Goal: Task Accomplishment & Management: Use online tool/utility

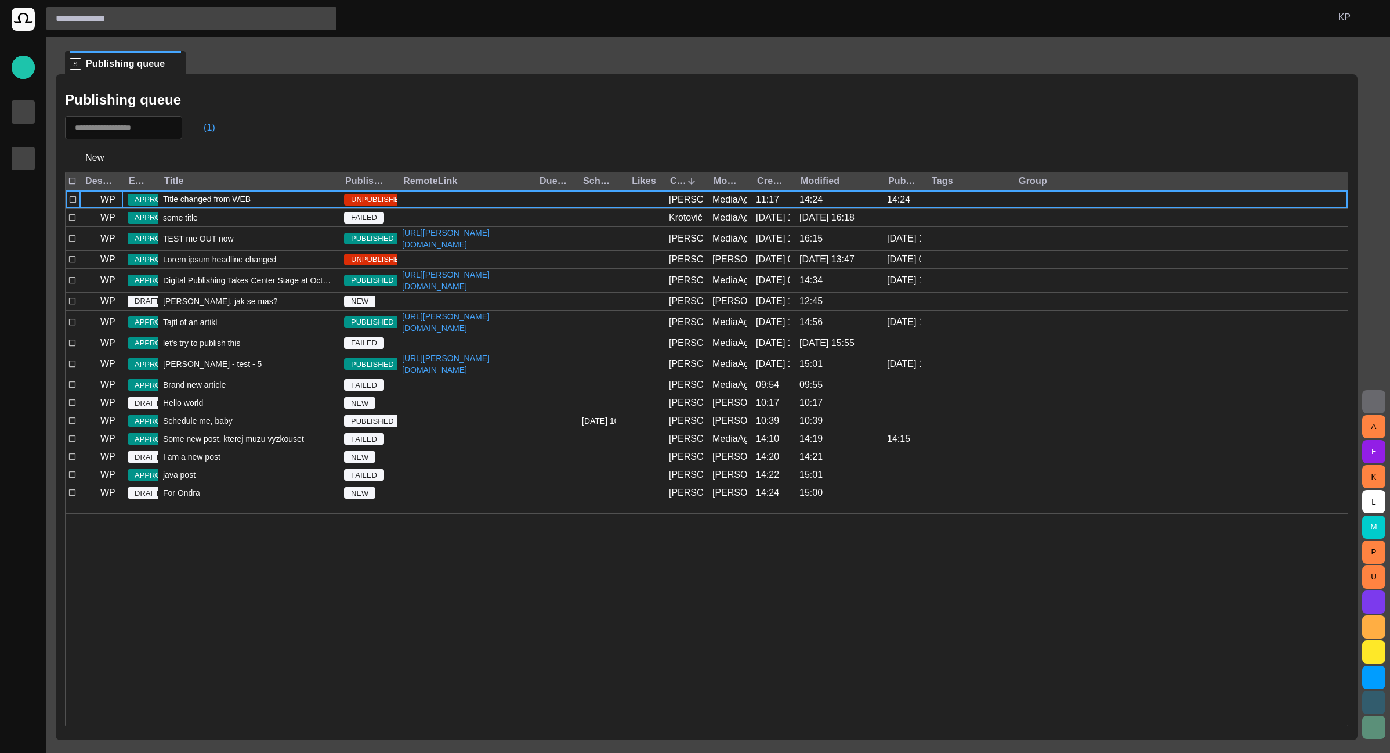
click at [26, 115] on p "Rundowns" at bounding box center [23, 111] width 14 height 12
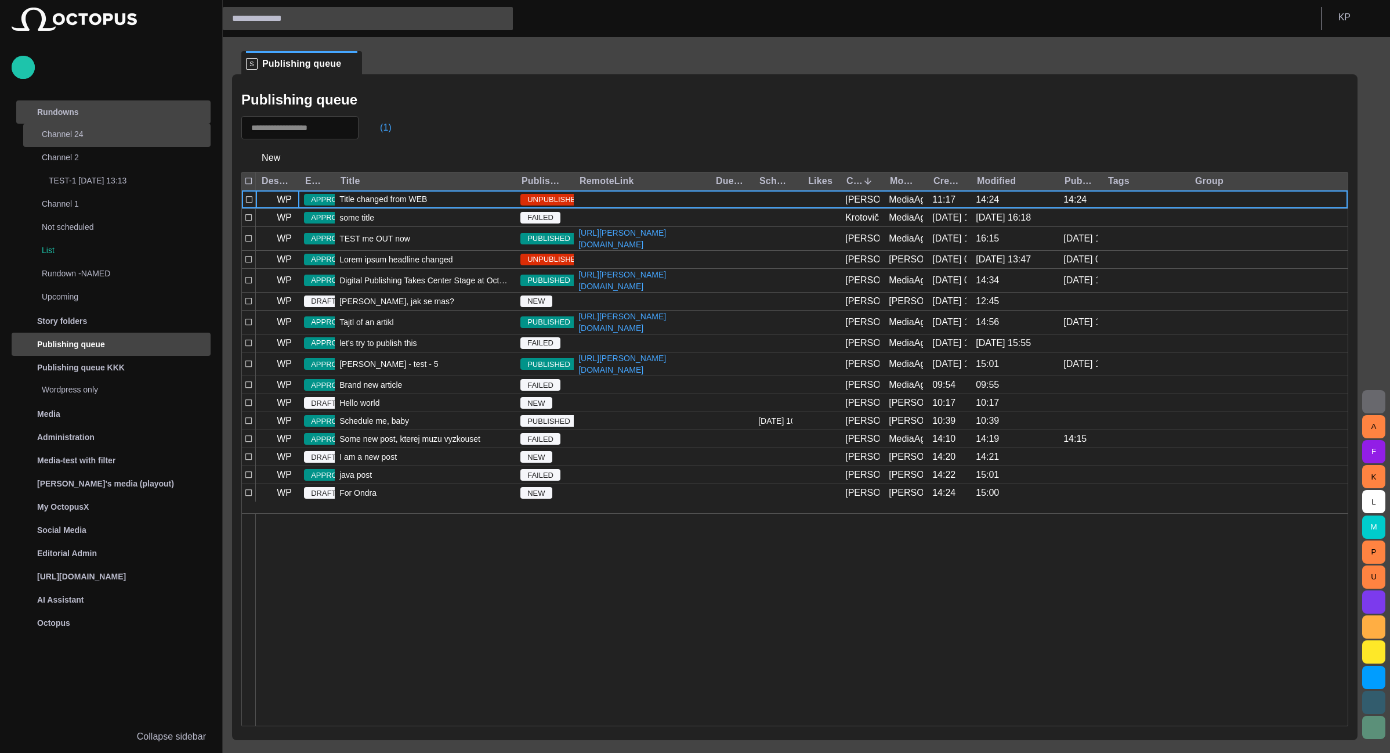
click at [84, 136] on div "Channel 24" at bounding box center [107, 134] width 162 height 16
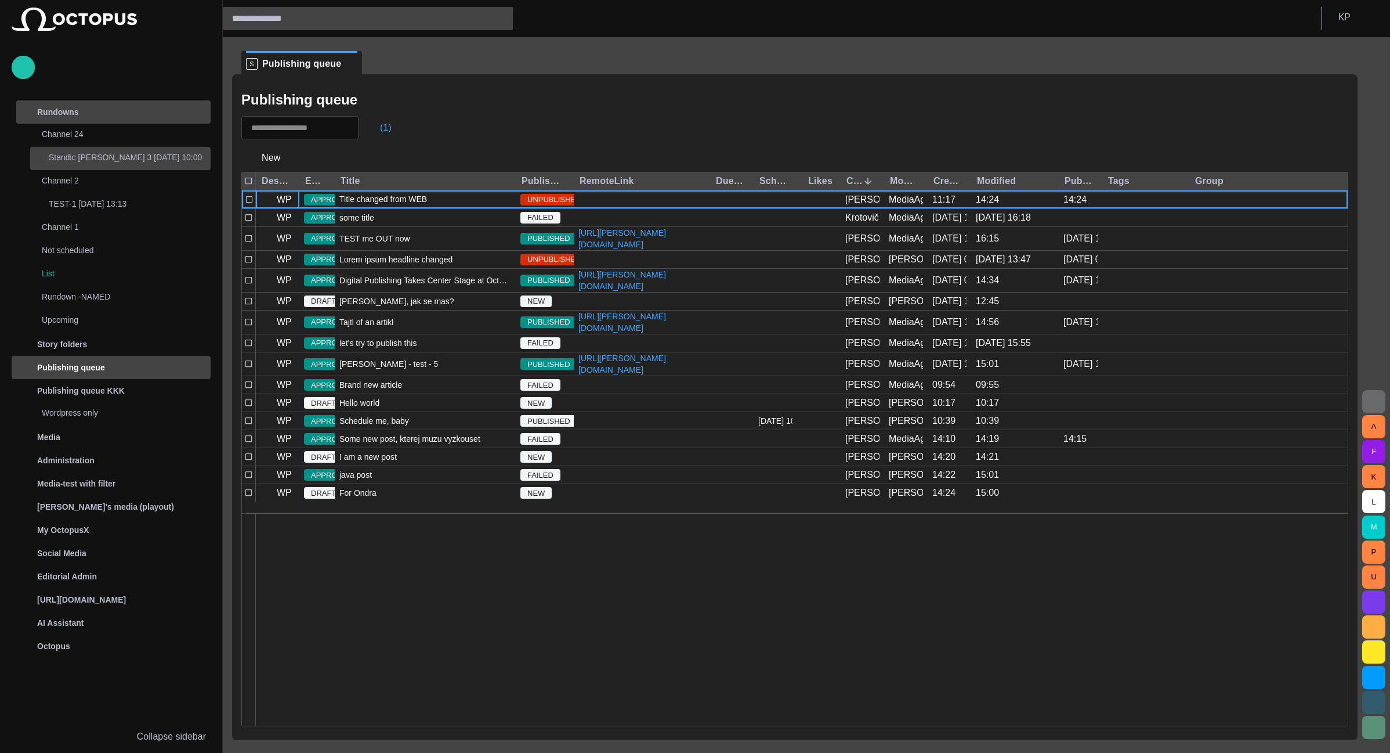
click at [82, 157] on p "Standic [PERSON_NAME] 3 [DATE] 10:00" at bounding box center [130, 157] width 162 height 12
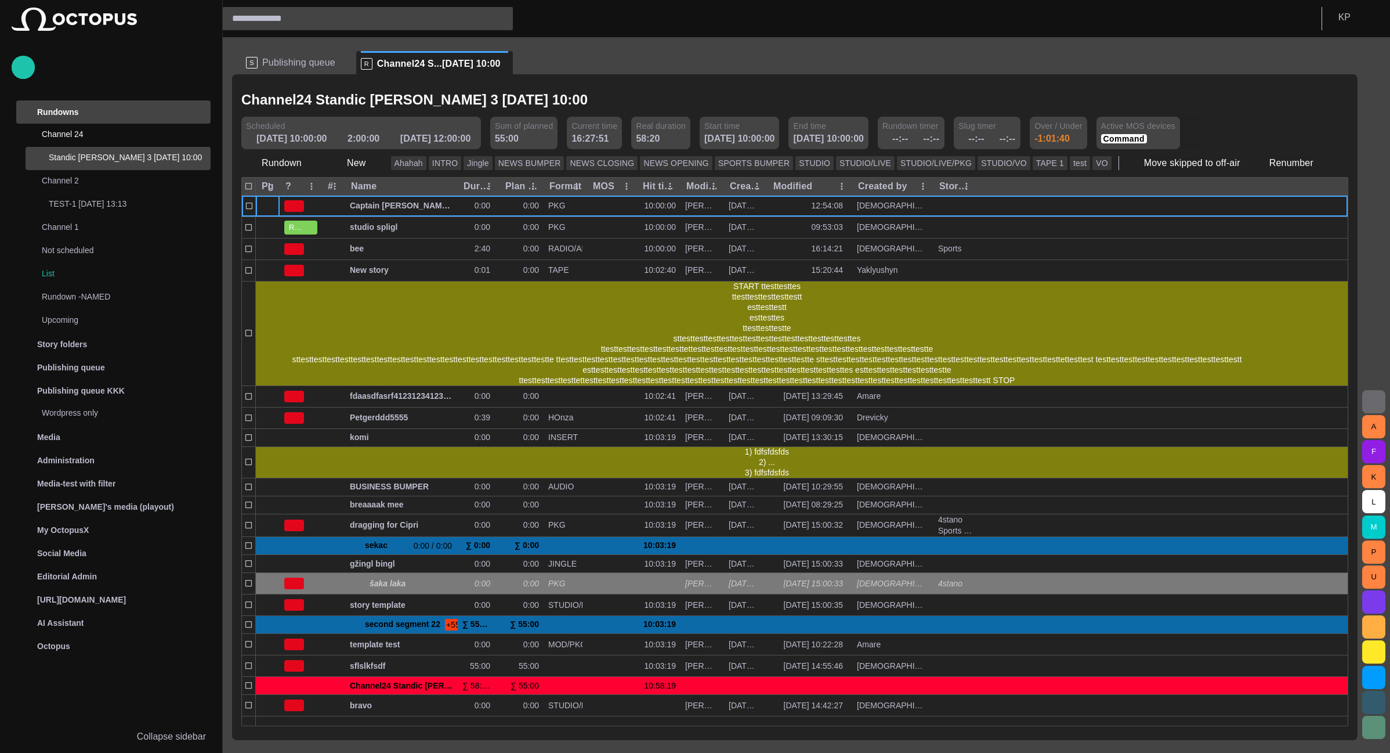
click at [1185, 136] on span "button" at bounding box center [1191, 133] width 12 height 12
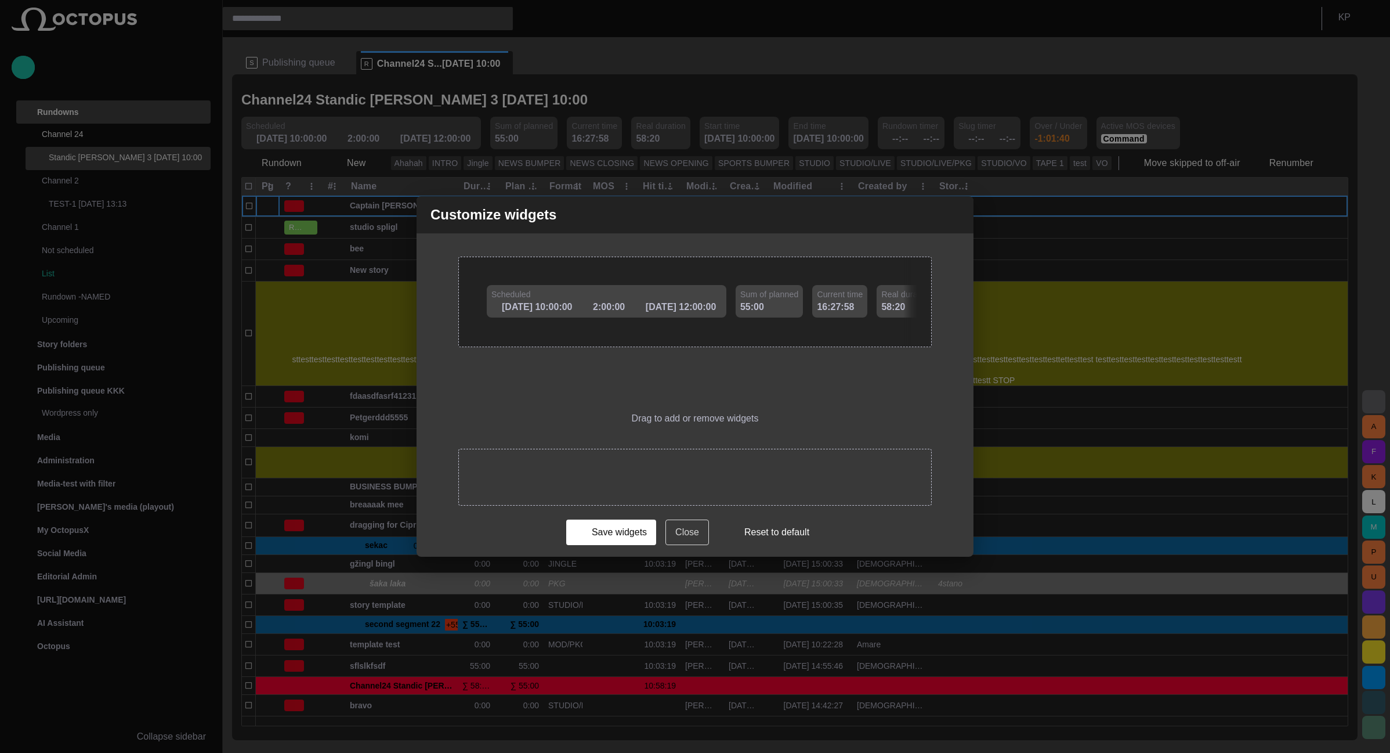
click at [696, 538] on button "Close" at bounding box center [688, 532] width 44 height 26
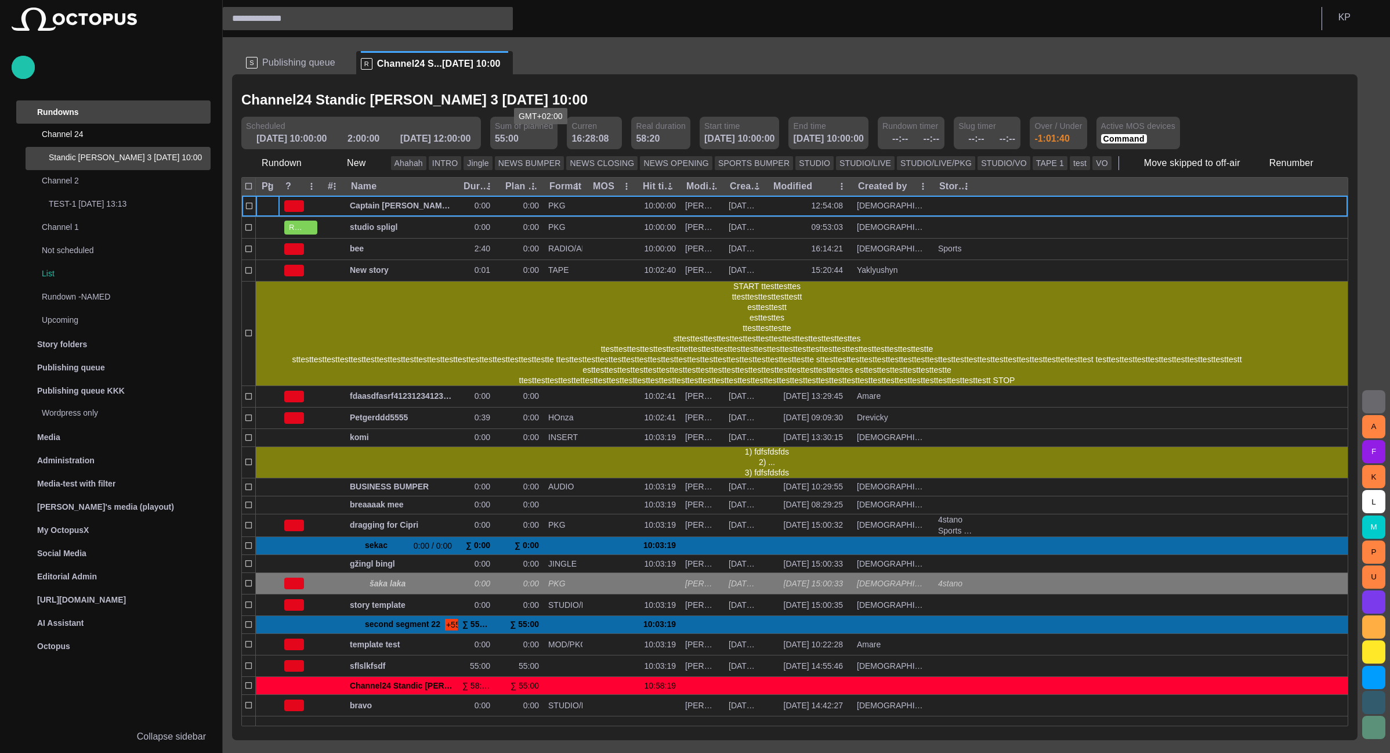
click at [572, 142] on p "16:28:08" at bounding box center [590, 139] width 37 height 14
drag, startPoint x: 548, startPoint y: 126, endPoint x: 1054, endPoint y: 123, distance: 505.4
click at [1054, 123] on div at bounding box center [1054, 123] width 21 height 14
click at [1036, 137] on button "Command" at bounding box center [1059, 138] width 46 height 9
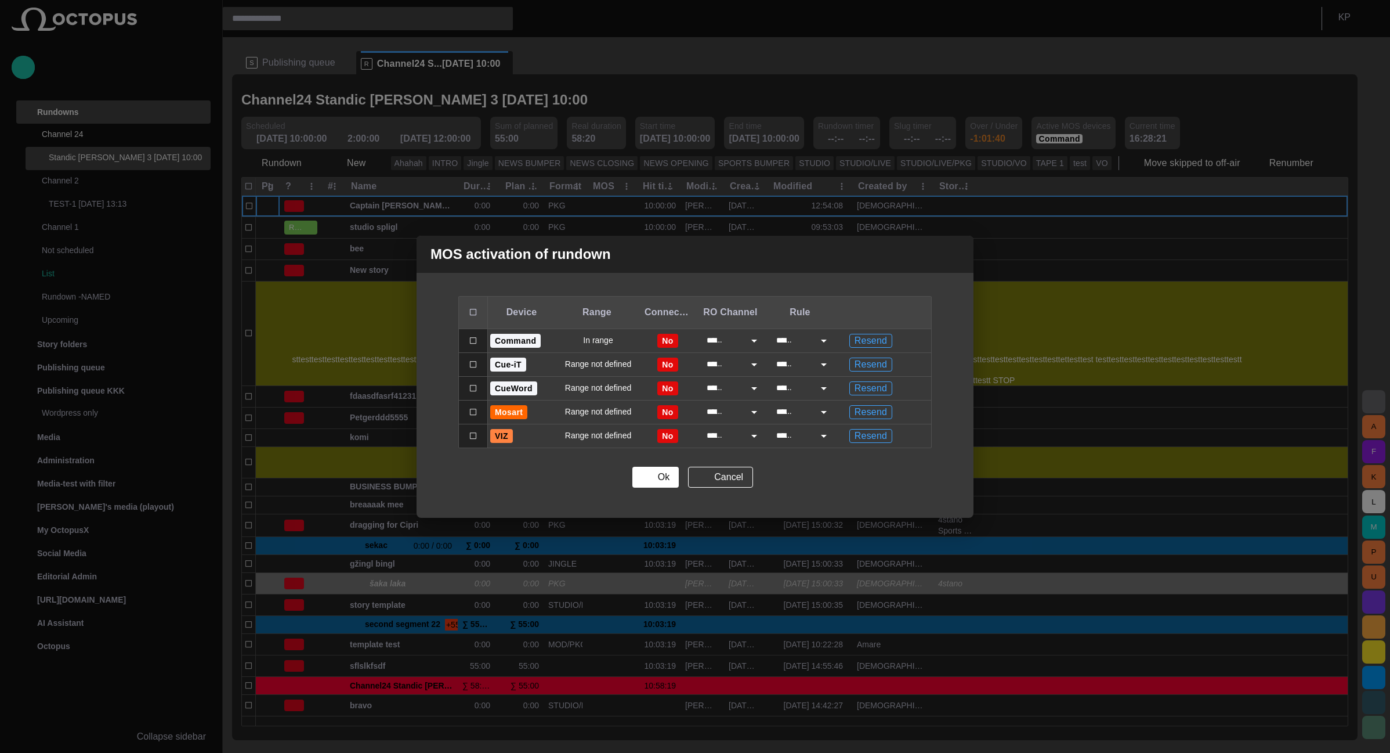
click at [959, 254] on span "button" at bounding box center [957, 254] width 14 height 14
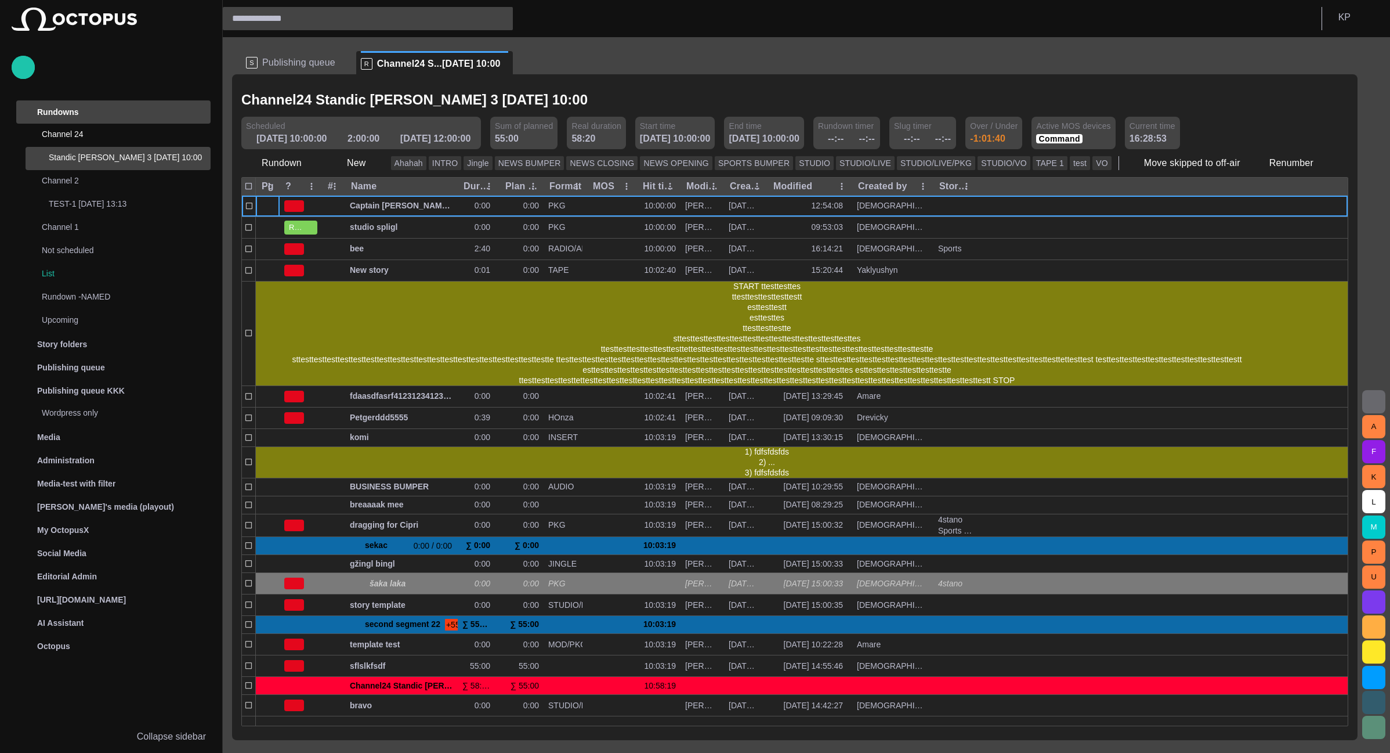
click at [298, 66] on span "Publishing queue" at bounding box center [298, 63] width 73 height 12
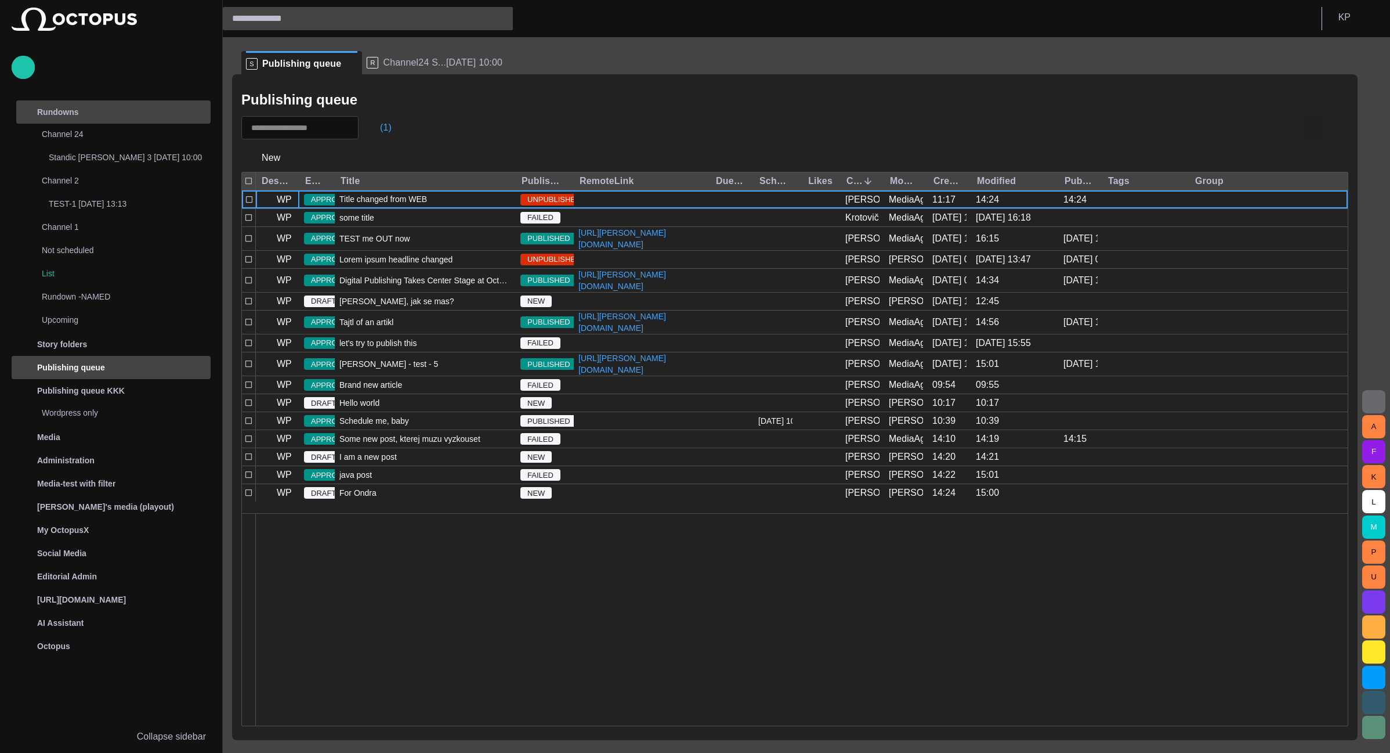
click at [1314, 127] on span "button" at bounding box center [1314, 128] width 14 height 14
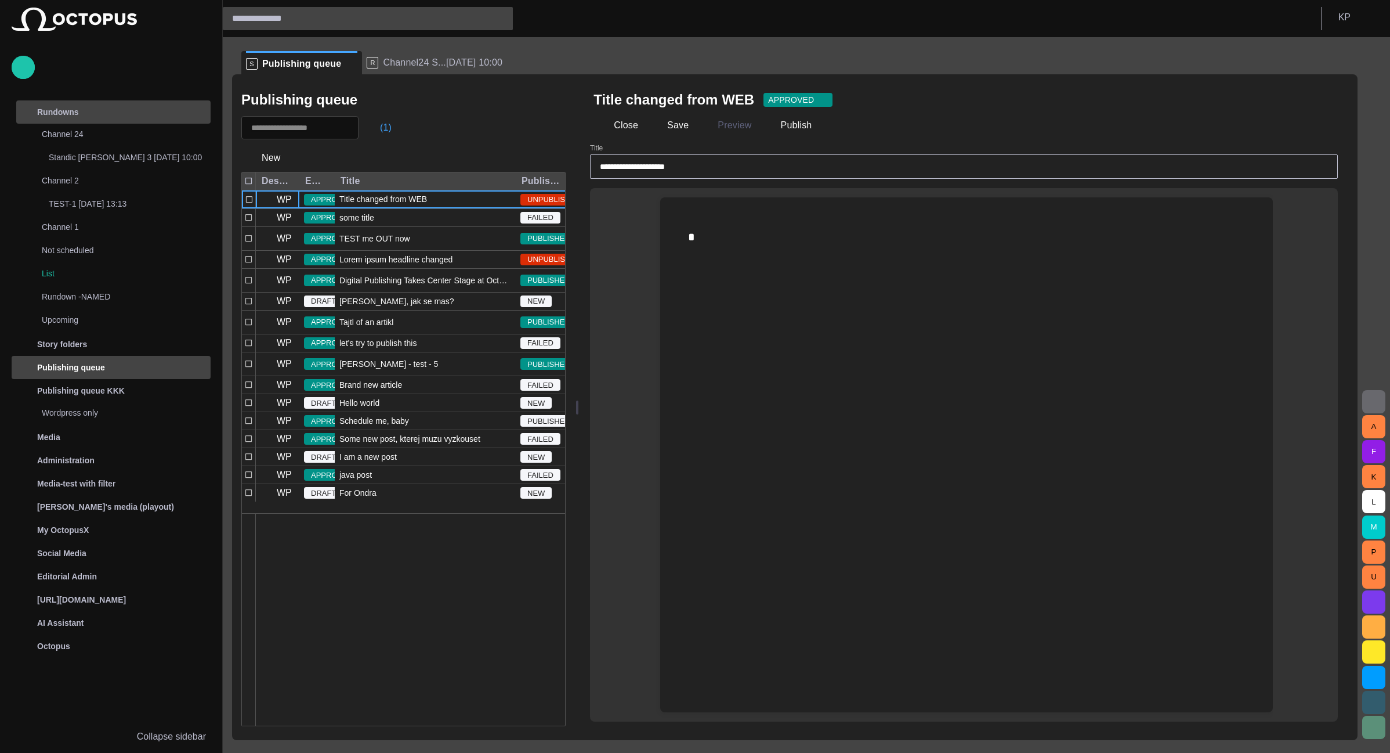
click at [737, 265] on div at bounding box center [967, 236] width 594 height 79
click at [367, 222] on span "some title" at bounding box center [356, 218] width 35 height 12
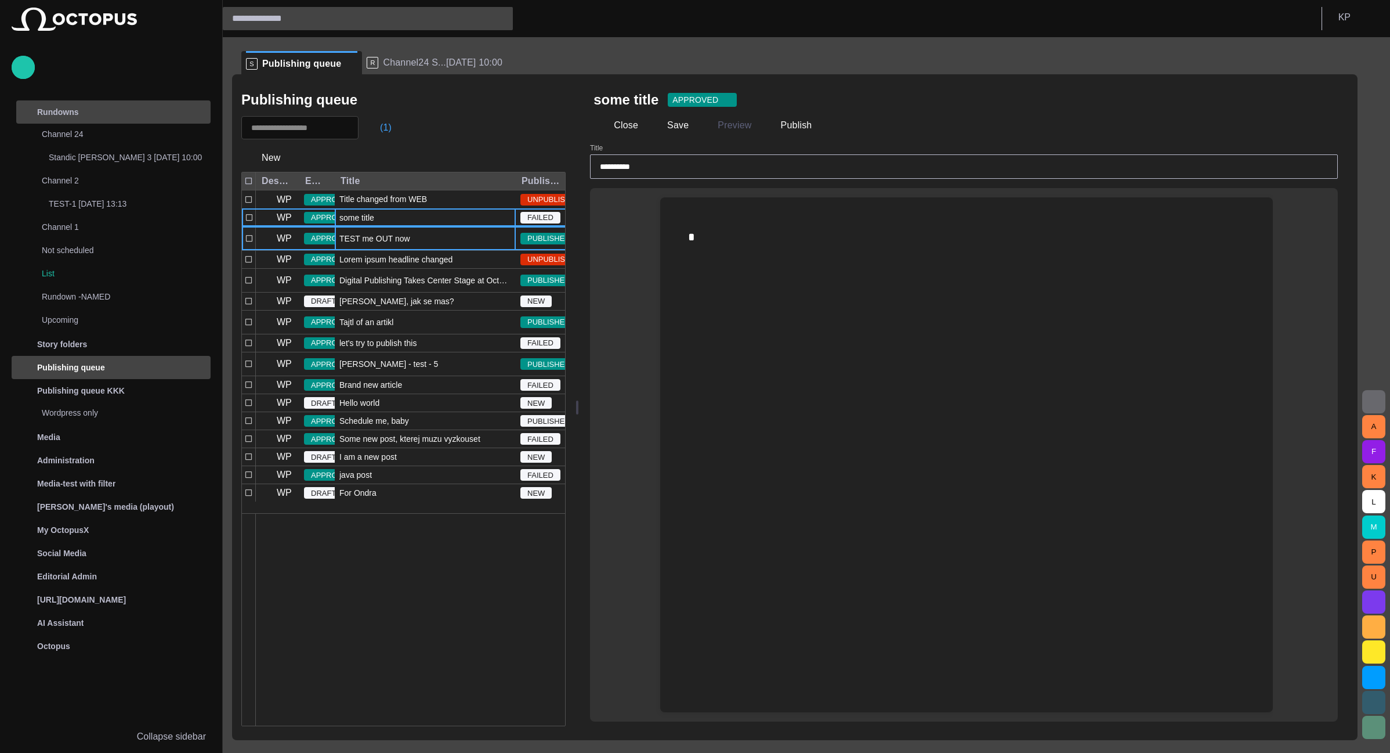
click at [383, 239] on span "TEST me OUT now" at bounding box center [374, 239] width 71 height 12
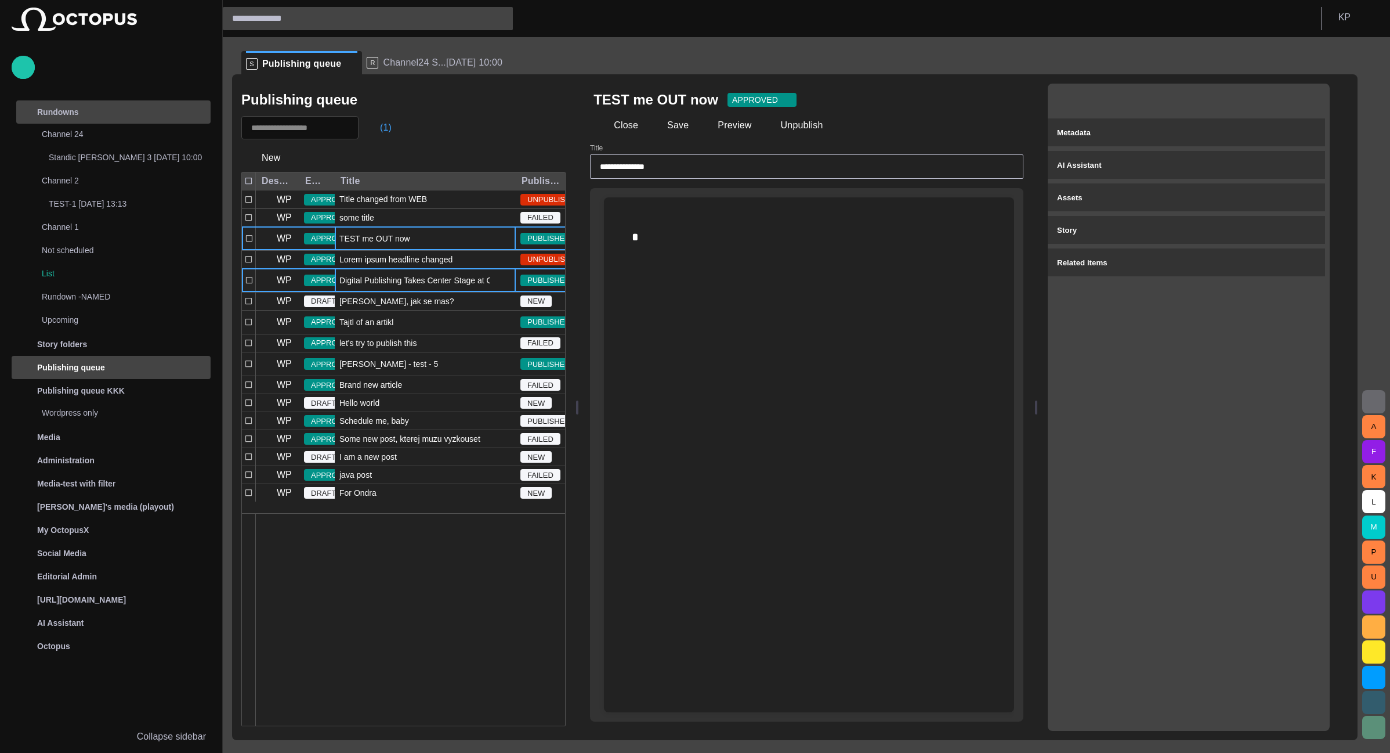
click at [368, 286] on span "Digital Publishing Takes Center Stage at Octopus Product Day" at bounding box center [425, 280] width 172 height 12
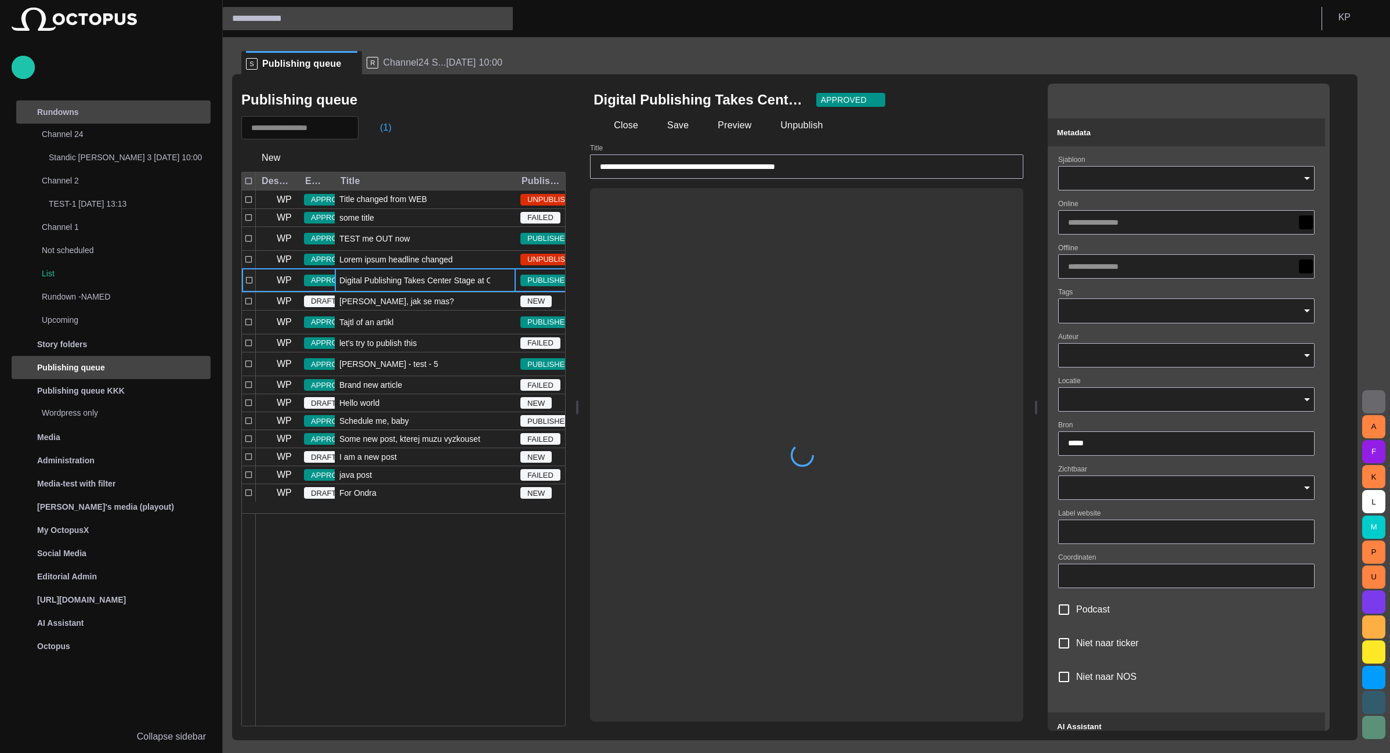
type input "**********"
type input "*******"
type input "**"
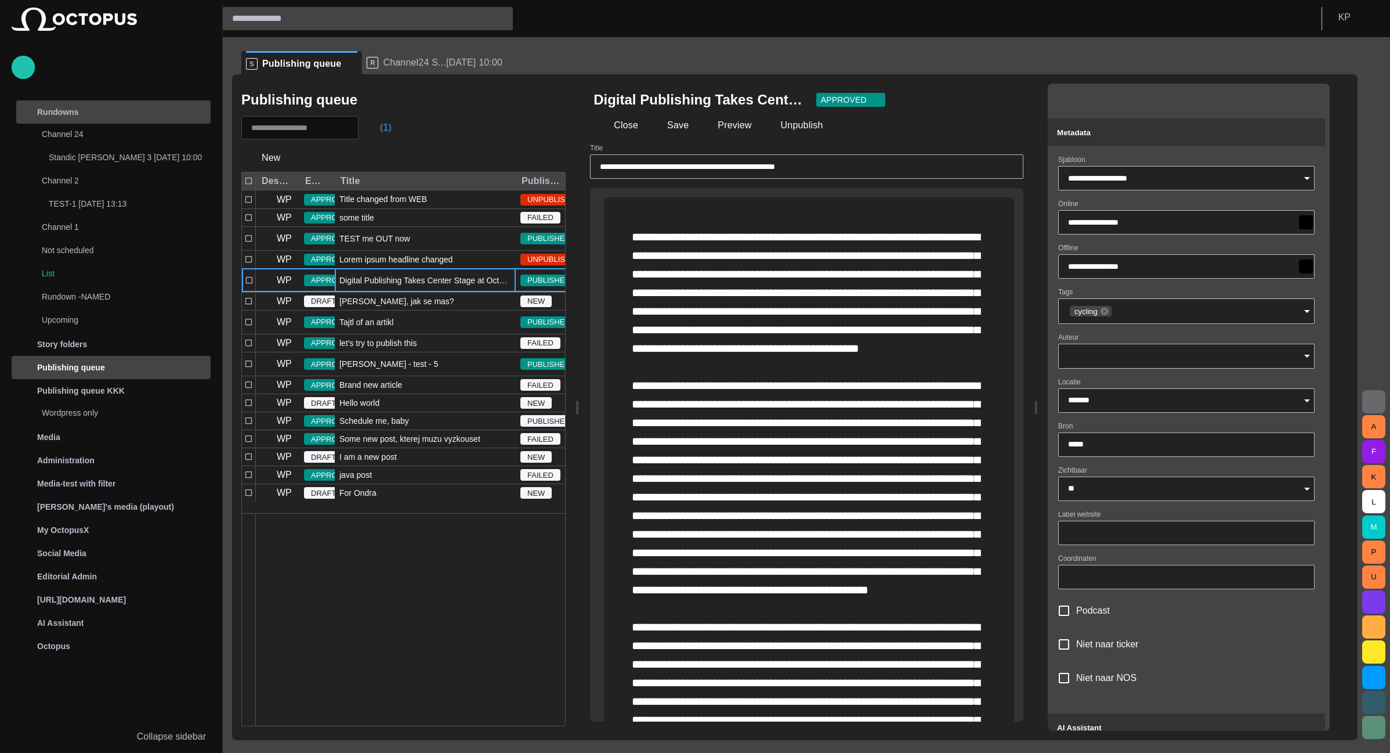
click at [691, 388] on p at bounding box center [809, 710] width 355 height 966
click at [611, 387] on span "button" at bounding box center [604, 388] width 14 height 22
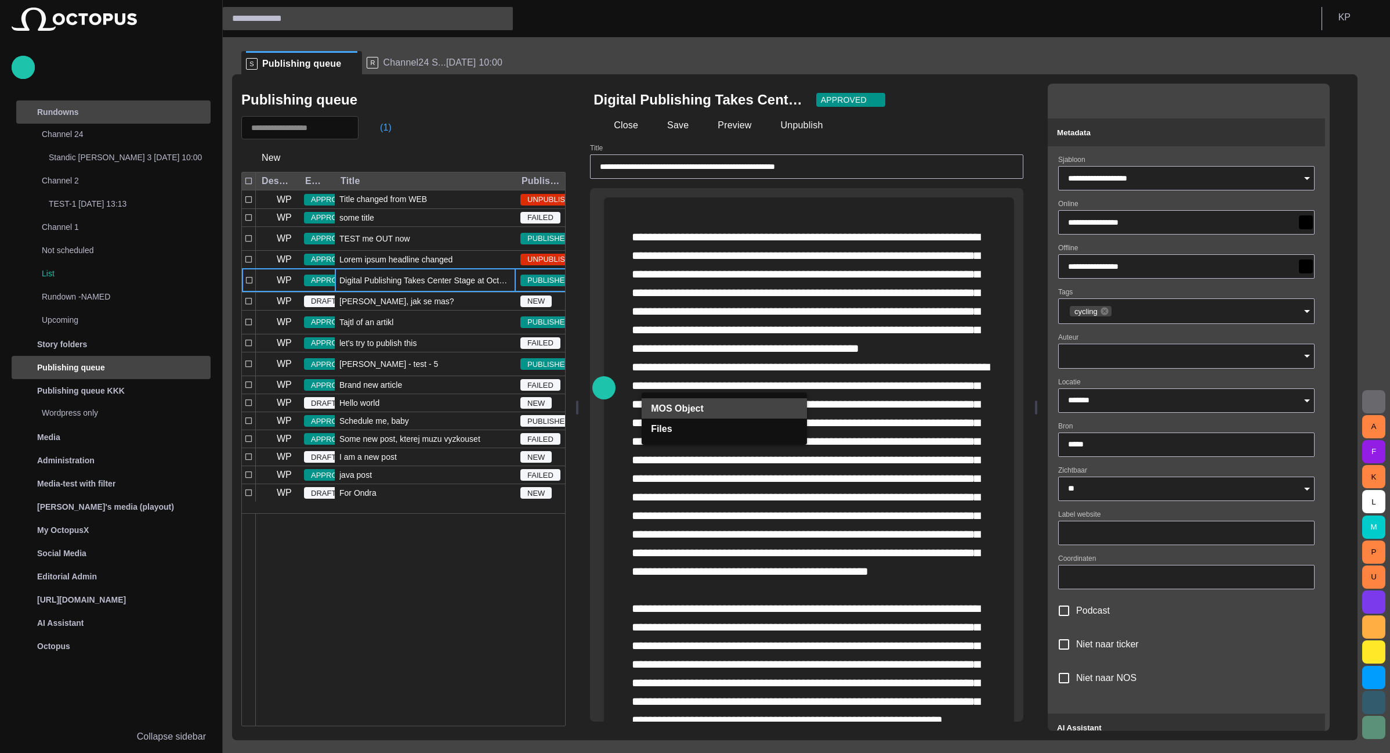
click at [689, 410] on p "MOS Object" at bounding box center [677, 409] width 53 height 14
click at [690, 427] on span "MOS Object" at bounding box center [729, 429] width 103 height 12
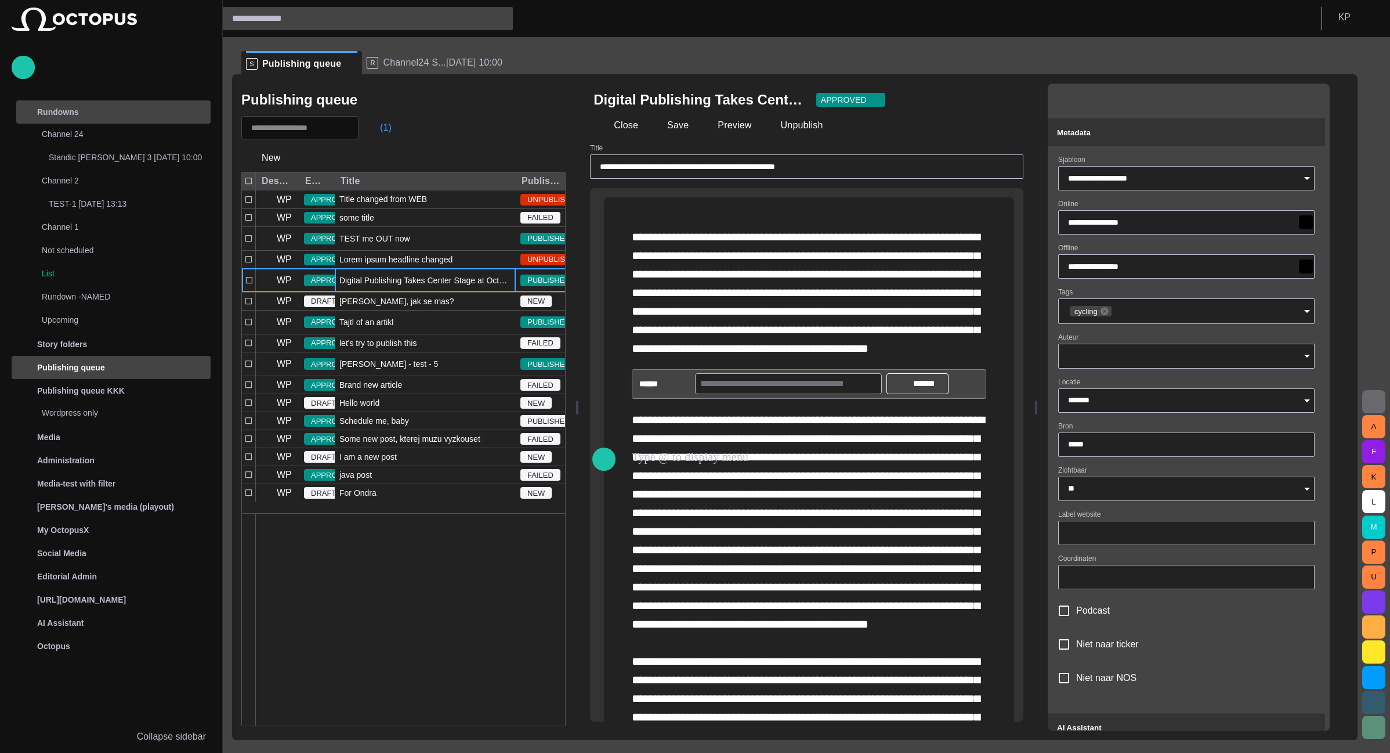
click at [1376, 405] on span "button" at bounding box center [1374, 402] width 14 height 14
click at [1379, 398] on span "button" at bounding box center [1374, 402] width 14 height 14
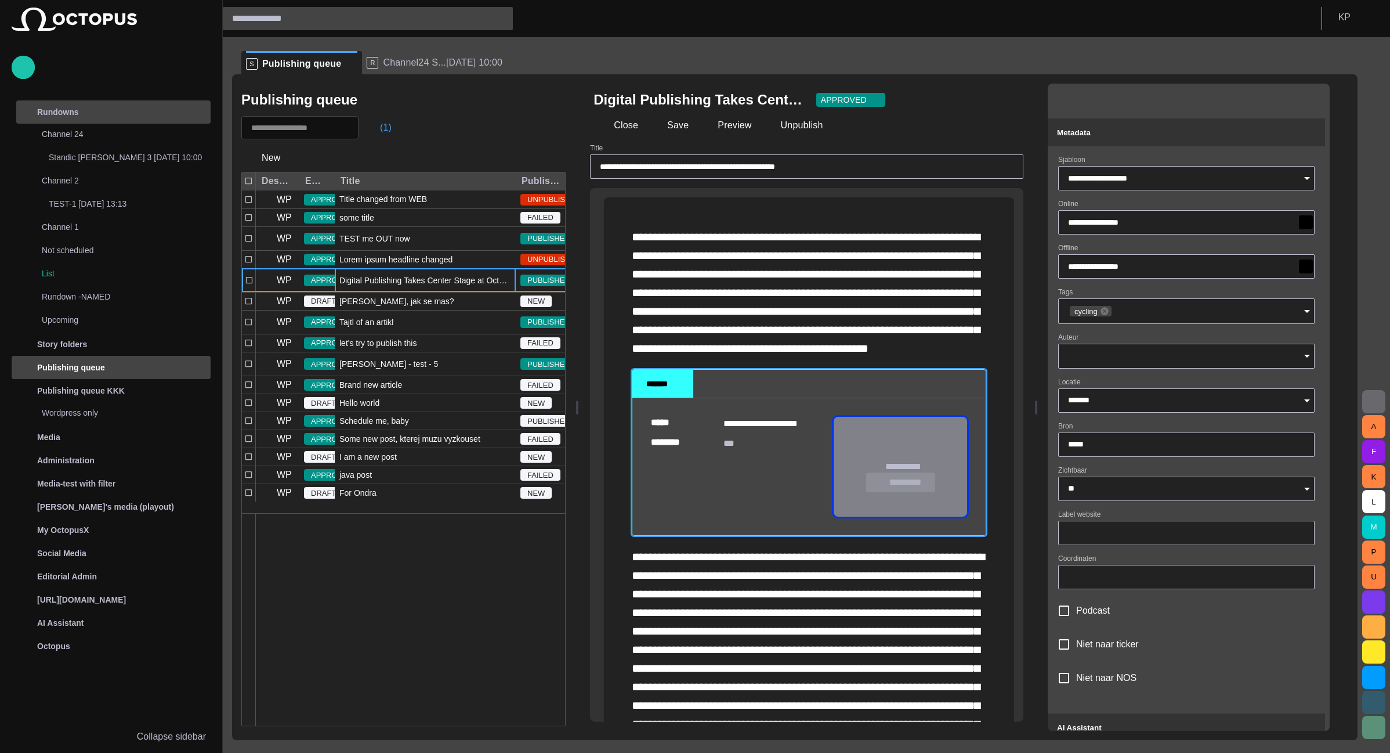
click at [898, 493] on button "*********" at bounding box center [901, 482] width 70 height 21
click at [895, 493] on button "*********" at bounding box center [901, 482] width 70 height 21
click at [885, 488] on span "button" at bounding box center [879, 482] width 12 height 12
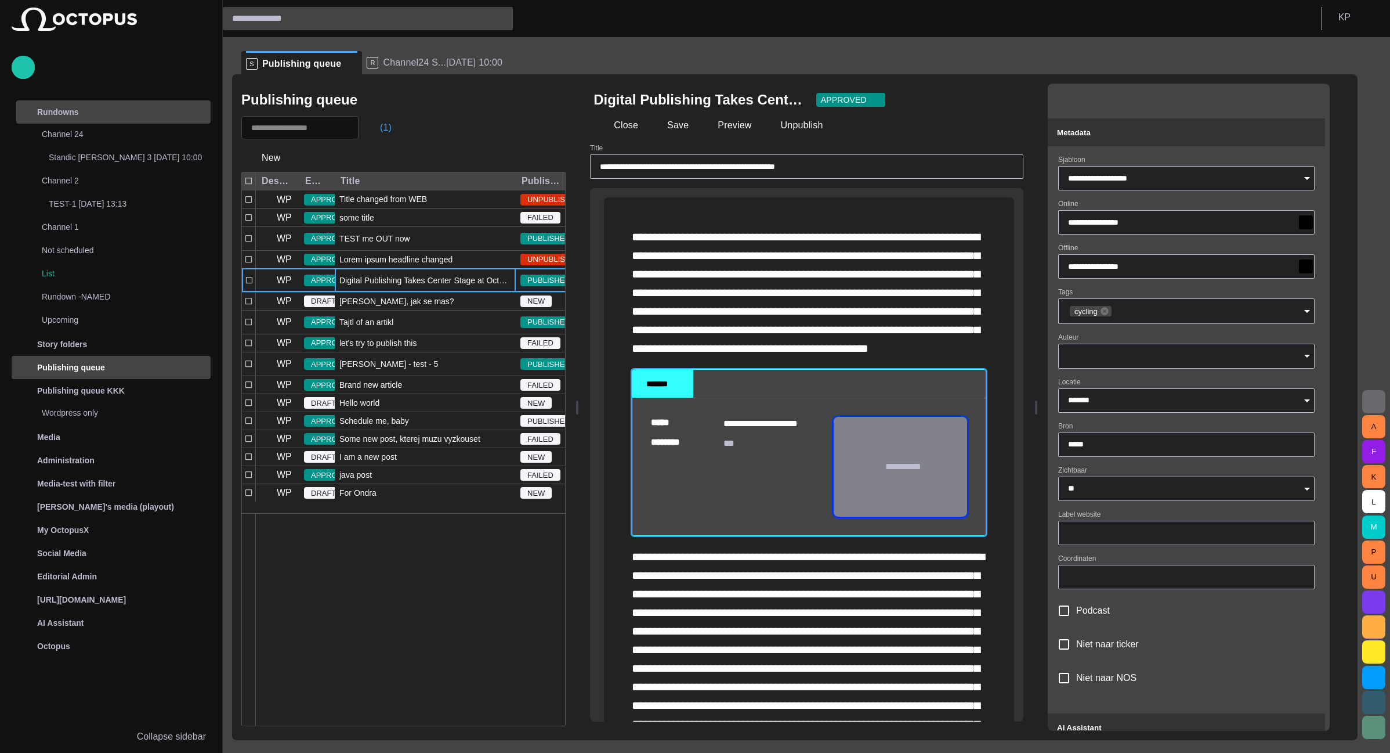
click at [749, 502] on div "**********" at bounding box center [737, 462] width 173 height 91
click at [1371, 23] on button "K P" at bounding box center [1356, 17] width 54 height 21
click at [1339, 68] on li "Light" at bounding box center [1339, 68] width 78 height 21
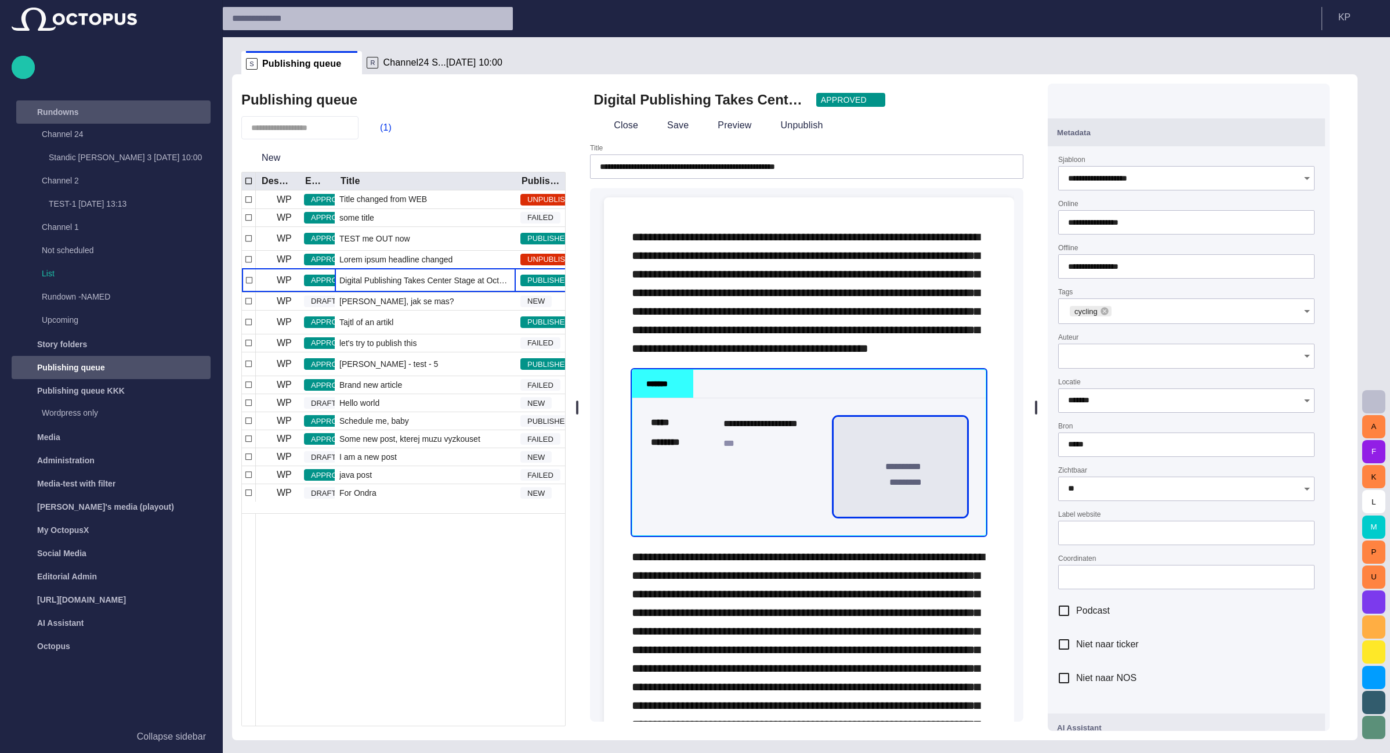
click at [898, 487] on div "**********" at bounding box center [900, 467] width 133 height 100
click at [912, 493] on button "*********" at bounding box center [901, 482] width 70 height 21
click at [905, 493] on button "*********" at bounding box center [901, 482] width 70 height 21
click at [898, 493] on button "*********" at bounding box center [901, 482] width 70 height 21
click at [894, 493] on button "*********" at bounding box center [901, 482] width 70 height 21
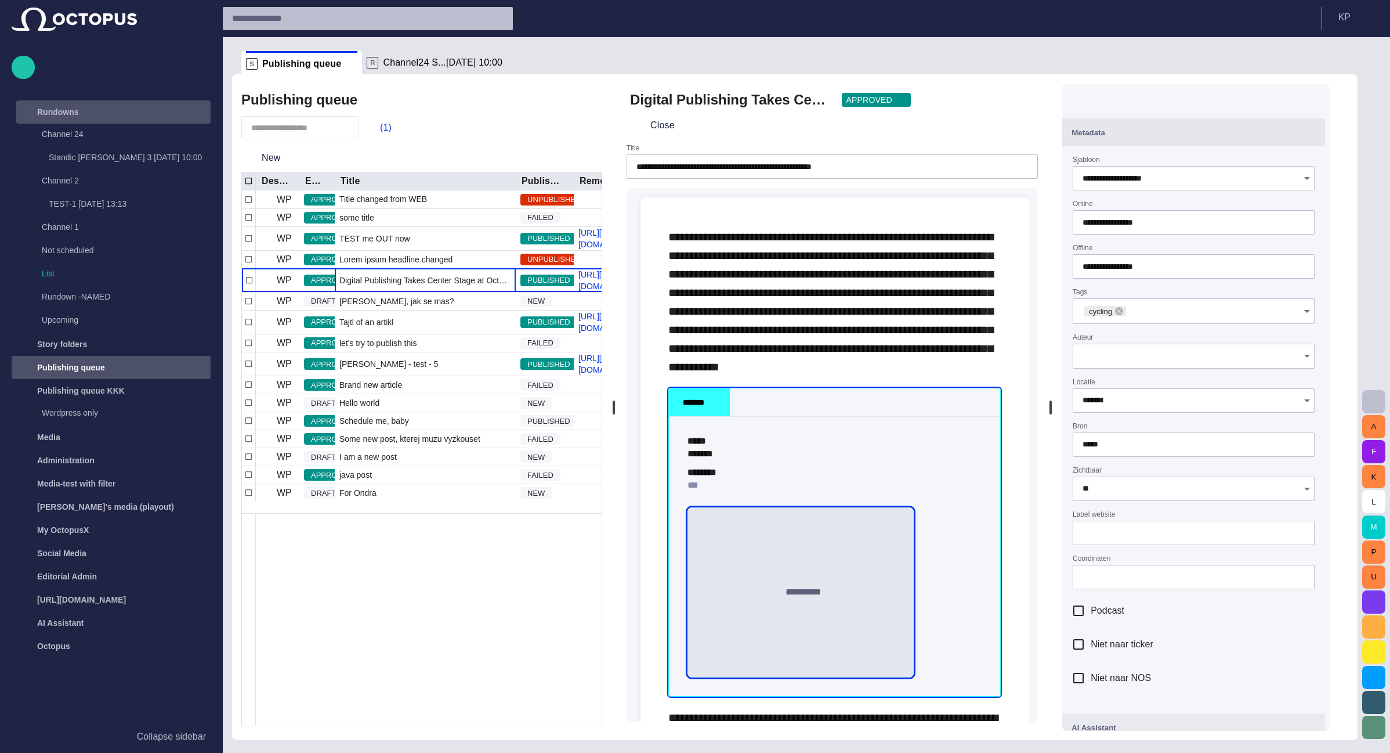
drag, startPoint x: 584, startPoint y: 283, endPoint x: 619, endPoint y: 313, distance: 45.6
click at [616, 313] on div at bounding box center [614, 407] width 5 height 666
click at [394, 62] on span "Channel24 S...[DATE] 10:00" at bounding box center [443, 63] width 120 height 12
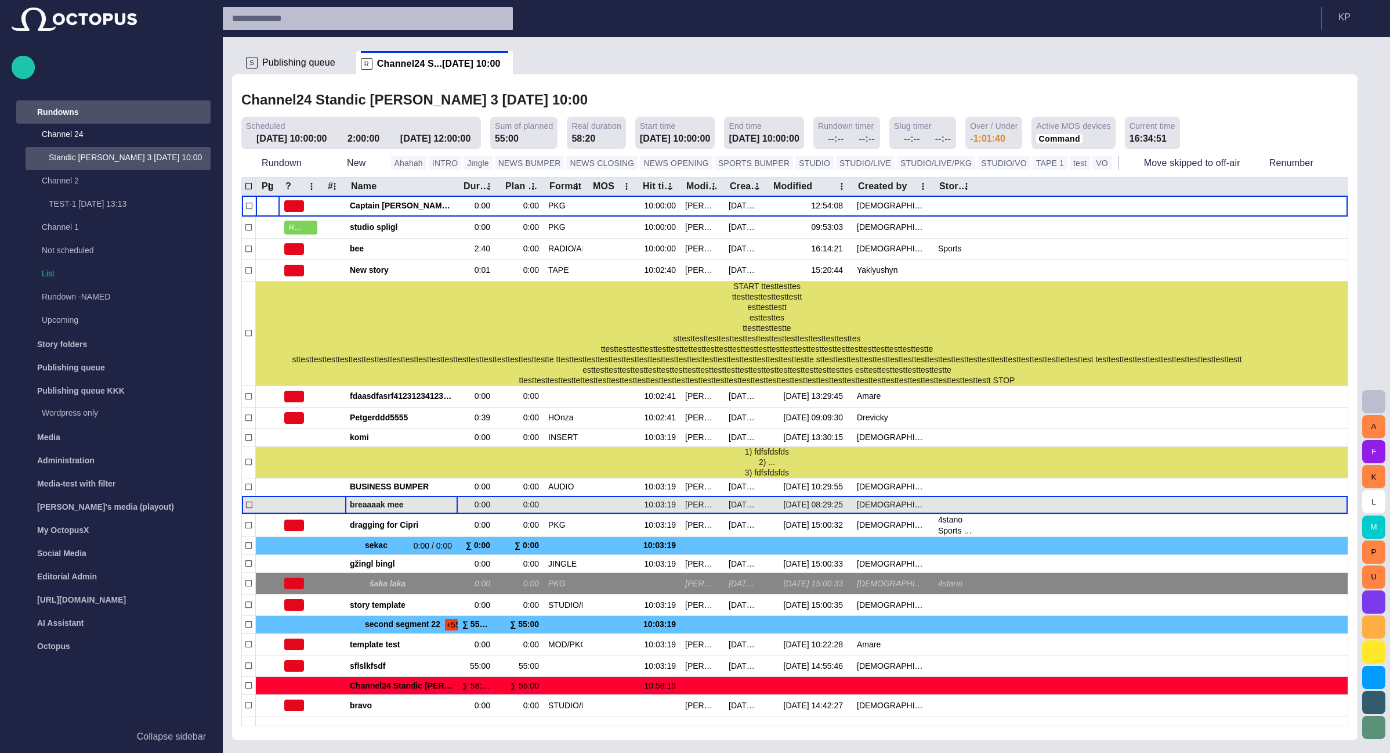
click at [445, 505] on span "button" at bounding box center [449, 504] width 9 height 9
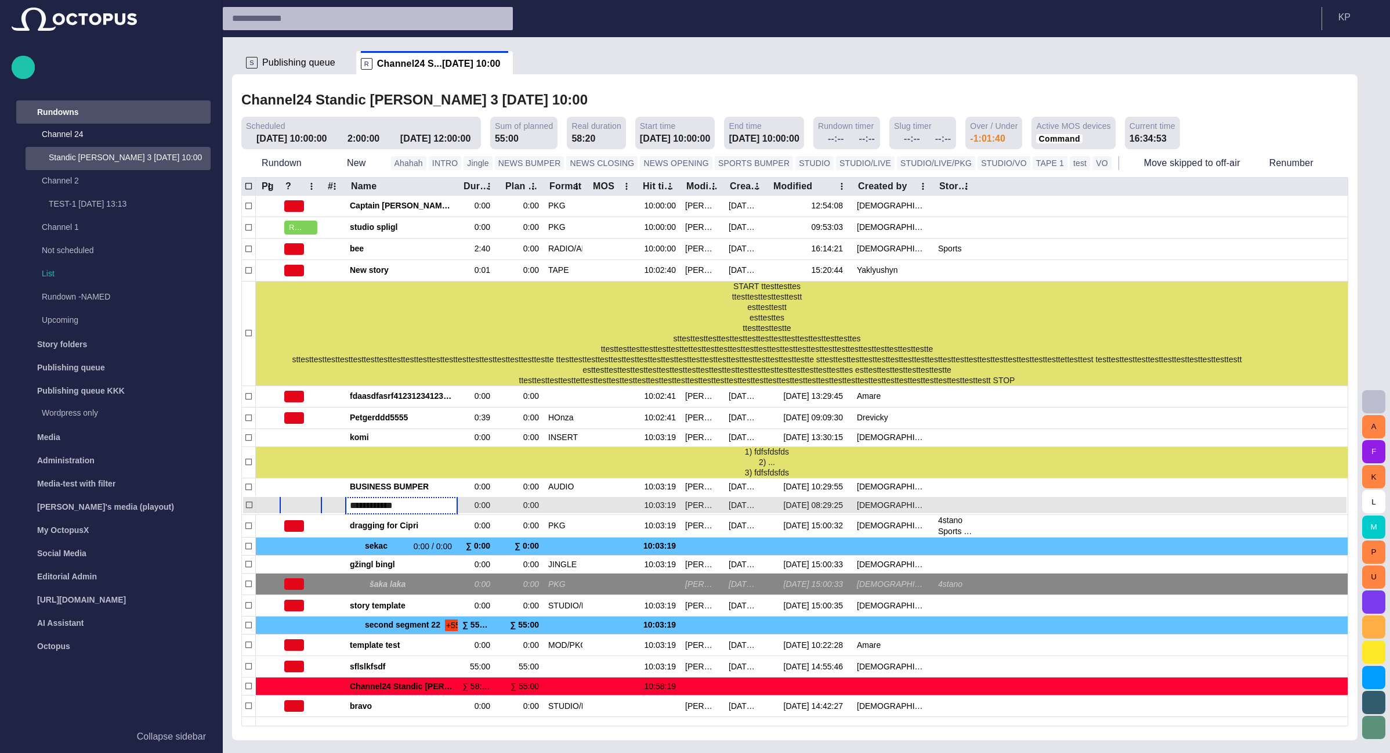
click at [320, 507] on div at bounding box center [301, 505] width 42 height 19
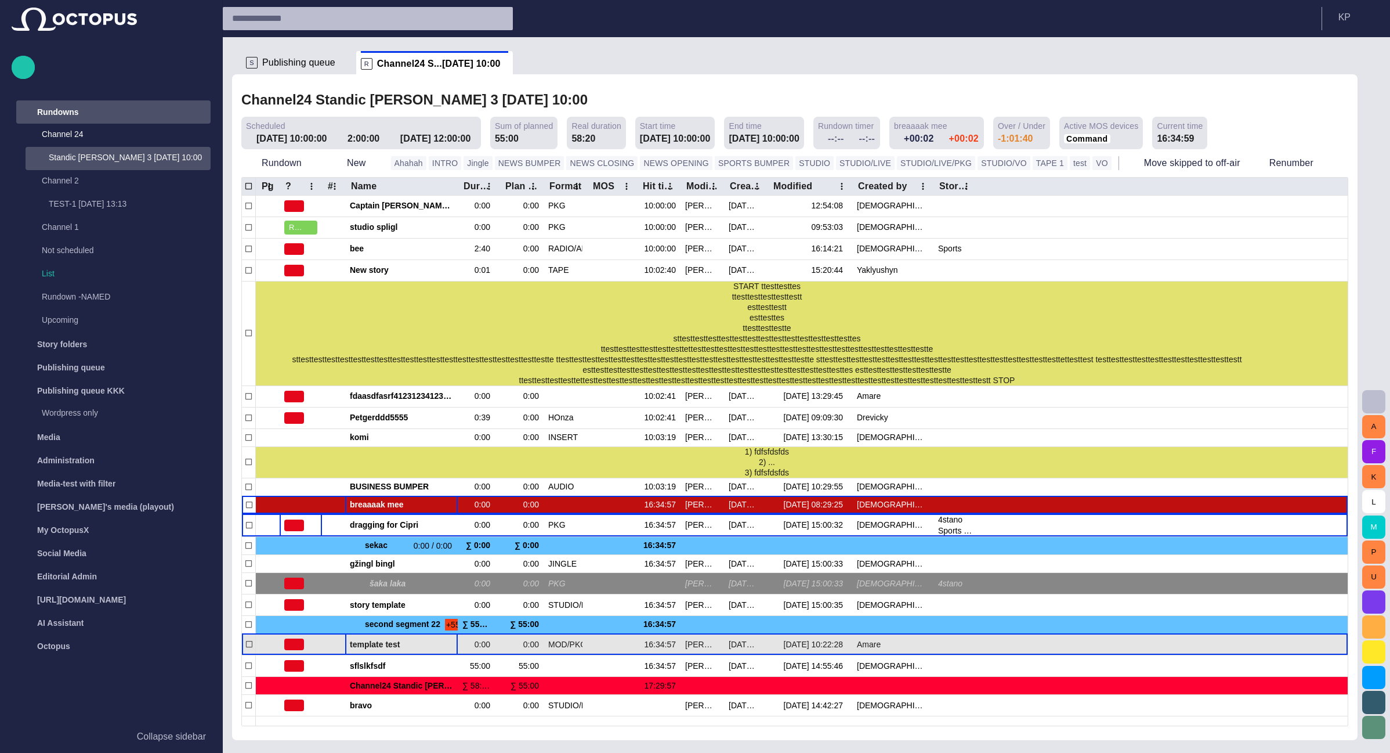
click at [381, 650] on span "template test" at bounding box center [401, 644] width 103 height 11
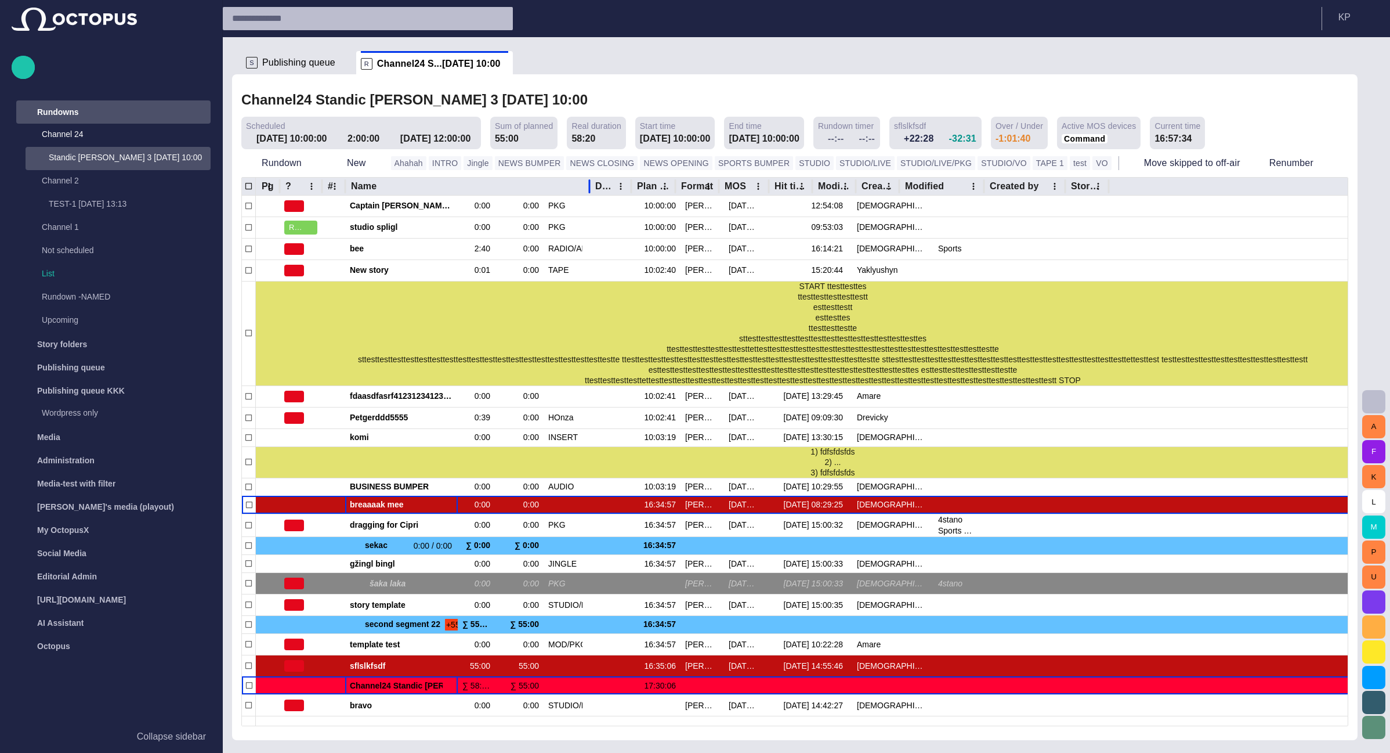
drag, startPoint x: 456, startPoint y: 185, endPoint x: 588, endPoint y: 185, distance: 131.7
click at [588, 185] on div at bounding box center [590, 186] width 6 height 18
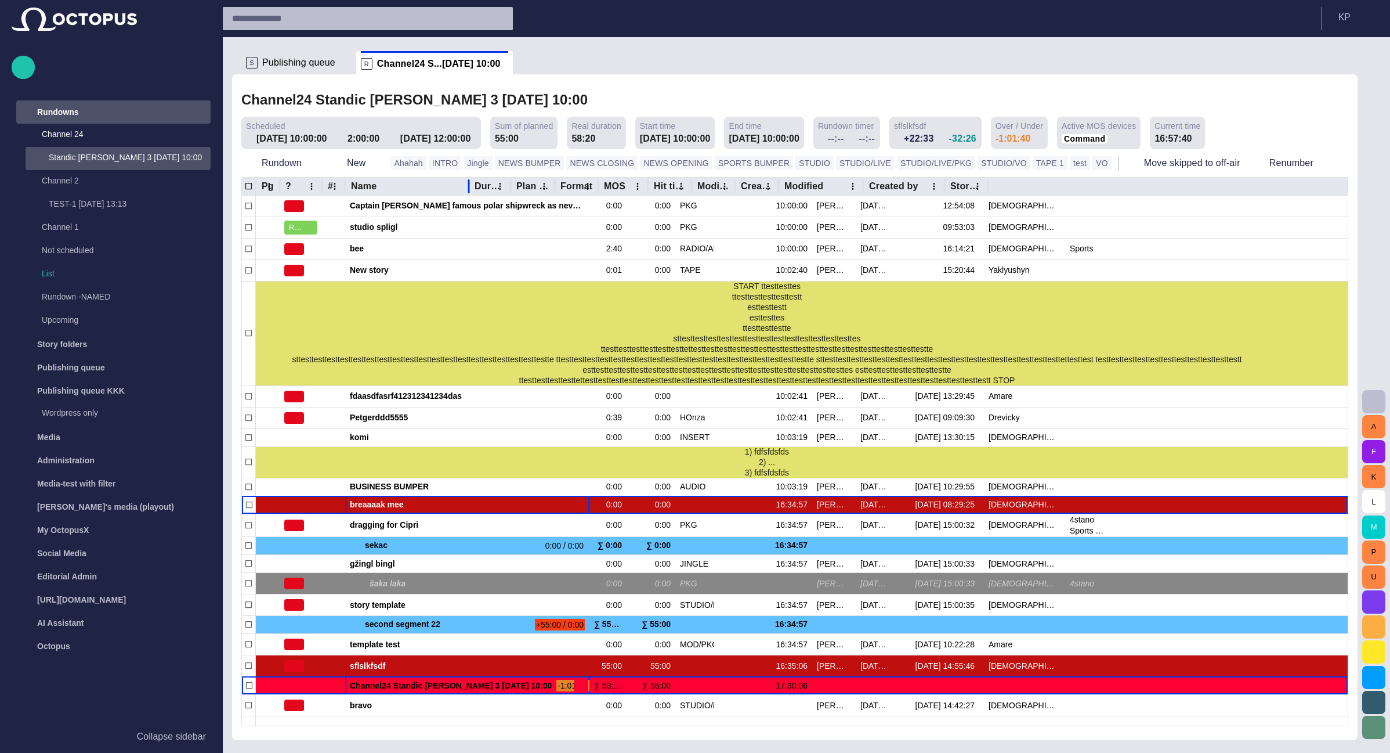
drag, startPoint x: 587, startPoint y: 186, endPoint x: 461, endPoint y: 186, distance: 125.3
click at [466, 186] on div at bounding box center [469, 186] width 6 height 18
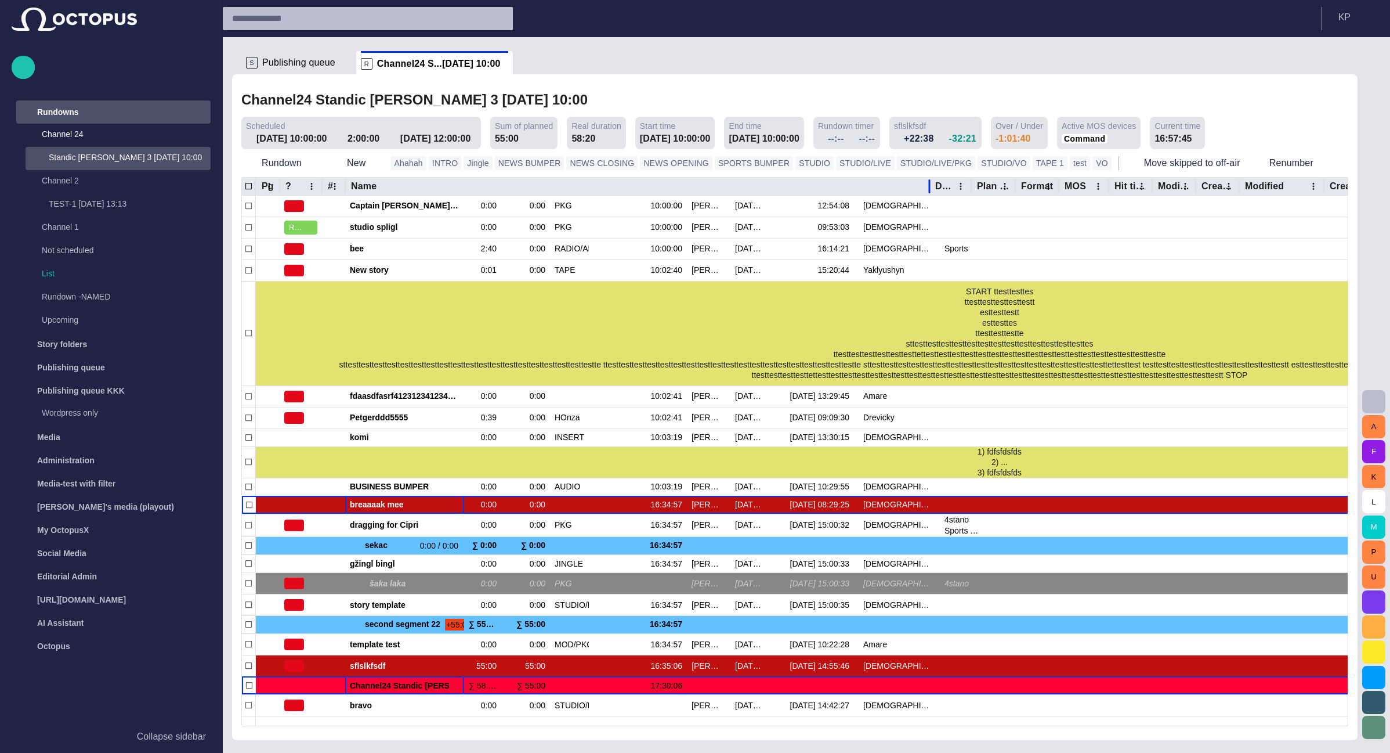
drag, startPoint x: 465, startPoint y: 184, endPoint x: 931, endPoint y: 184, distance: 465.4
click at [931, 184] on div at bounding box center [930, 186] width 6 height 18
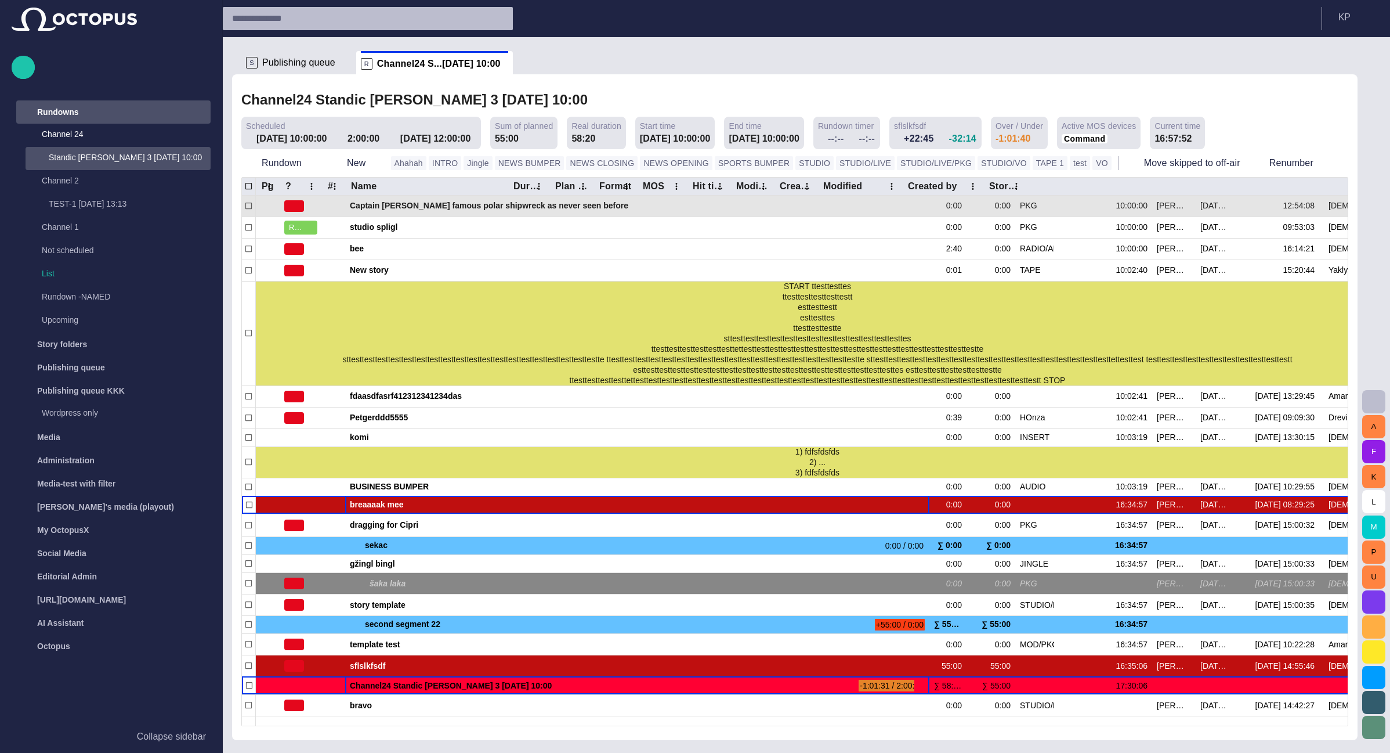
drag, startPoint x: 928, startPoint y: 188, endPoint x: 506, endPoint y: 203, distance: 422.1
click at [506, 203] on div "Pg ? # Name Duration Plan dur Format MOS Hit time Modified by Created Modified …" at bounding box center [795, 452] width 1106 height 548
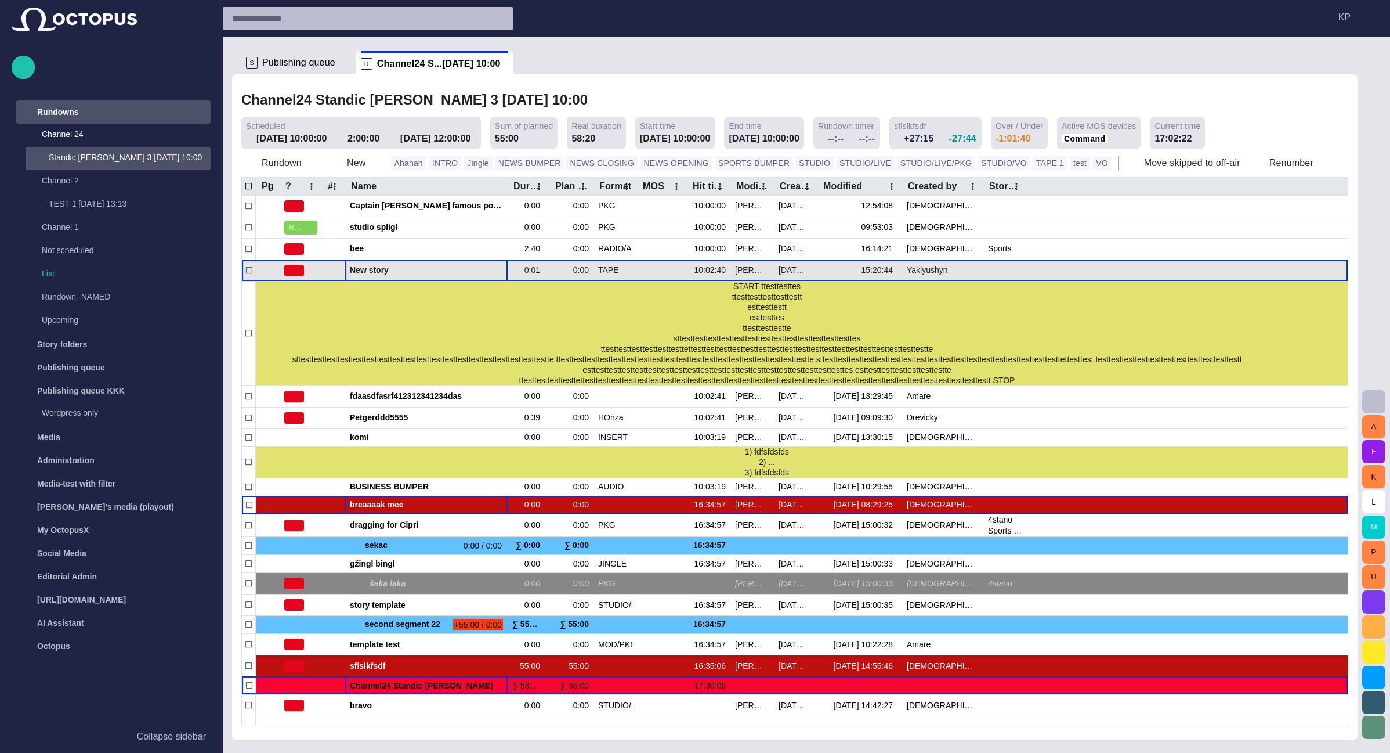
click at [484, 275] on span "button" at bounding box center [485, 270] width 9 height 9
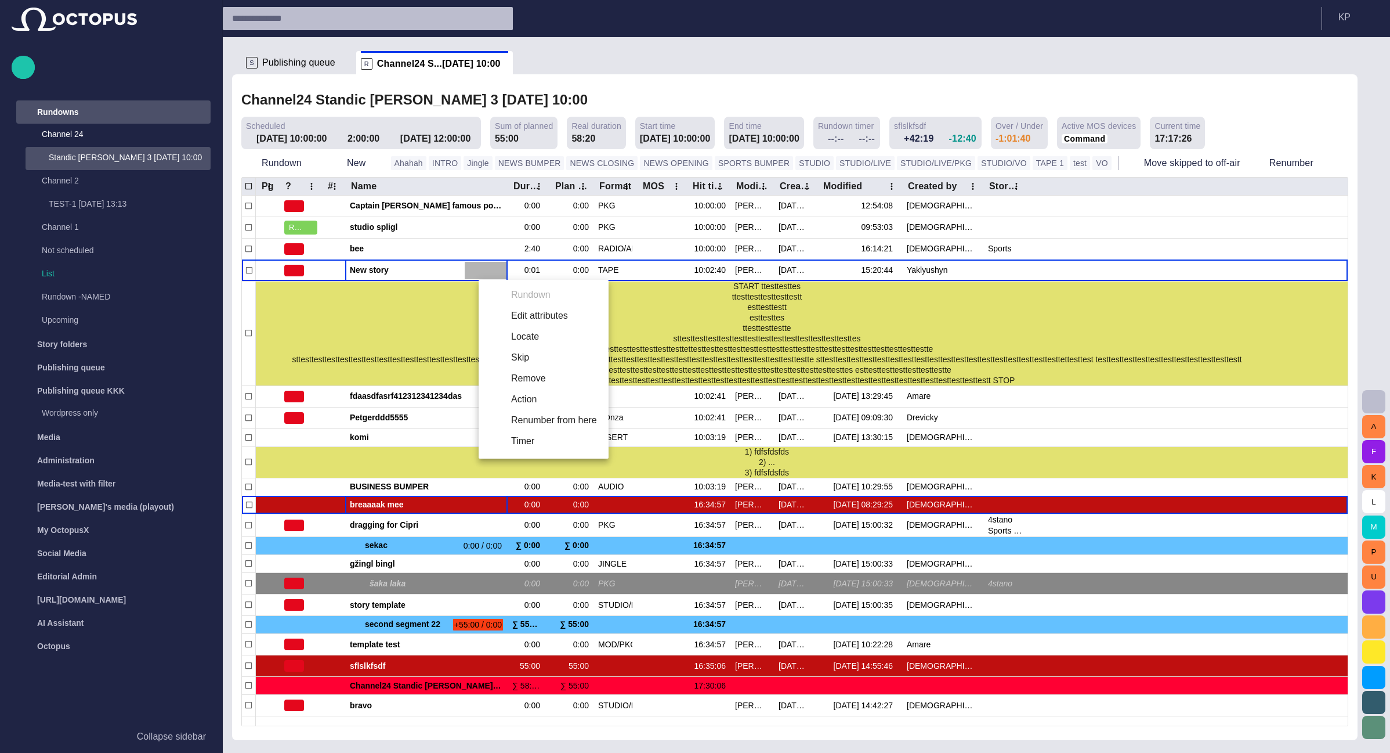
click at [583, 73] on div at bounding box center [695, 376] width 1390 height 753
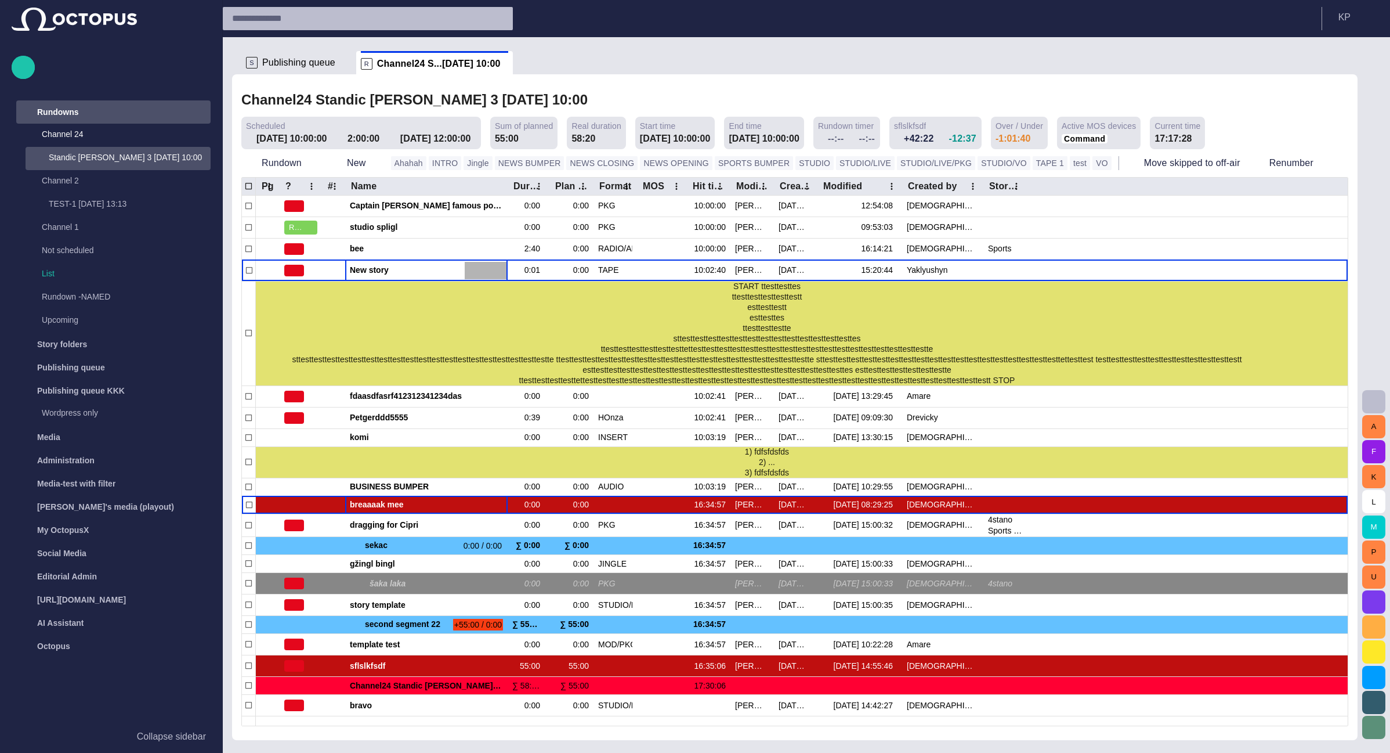
click at [193, 110] on div "main menu" at bounding box center [198, 111] width 23 height 23
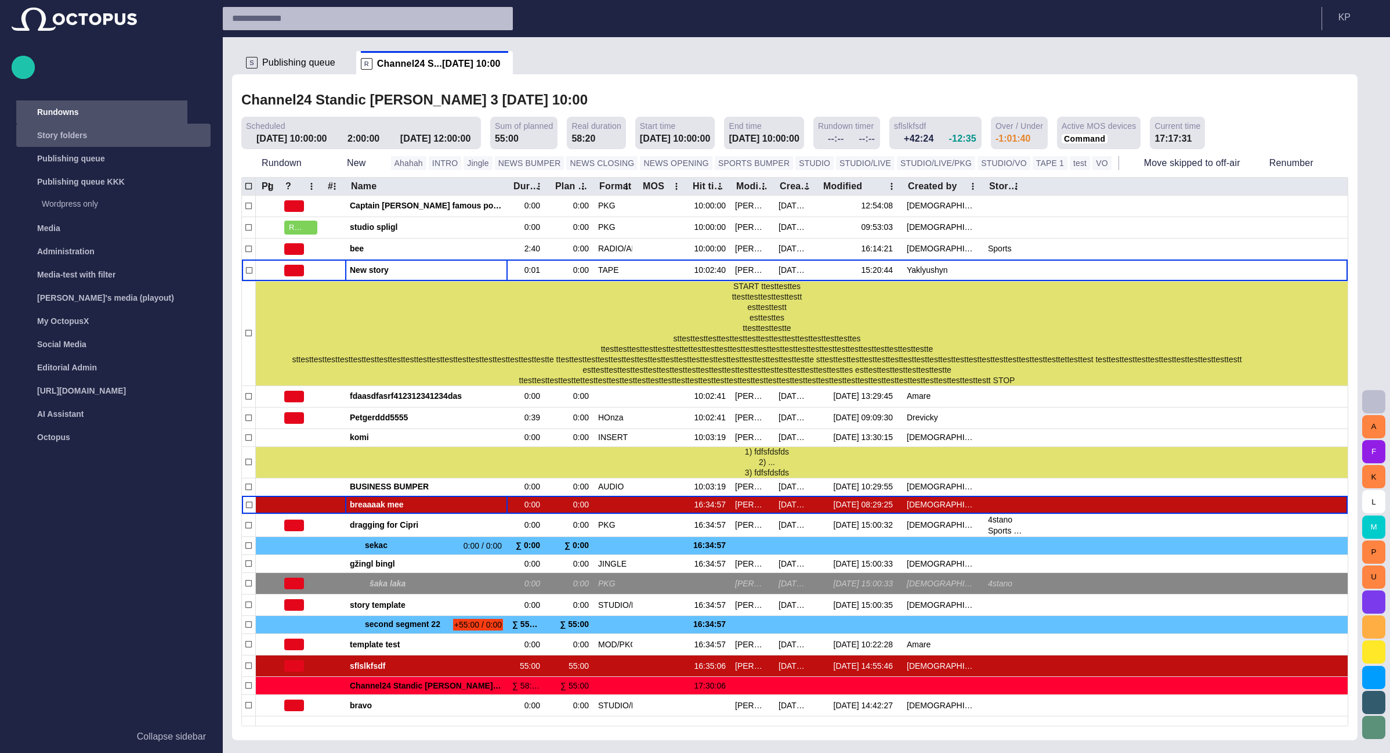
click at [201, 140] on div "main menu" at bounding box center [198, 135] width 23 height 23
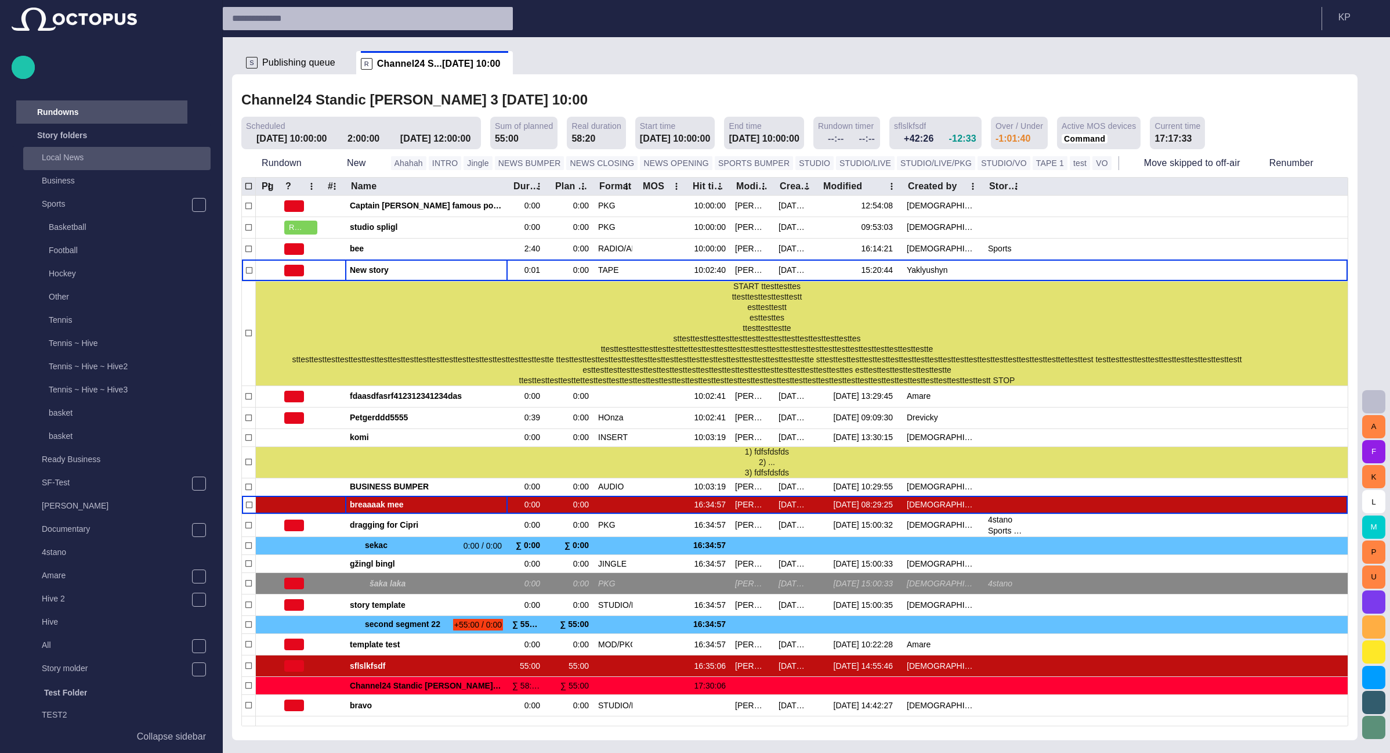
click at [87, 157] on p "Local News" at bounding box center [126, 157] width 169 height 12
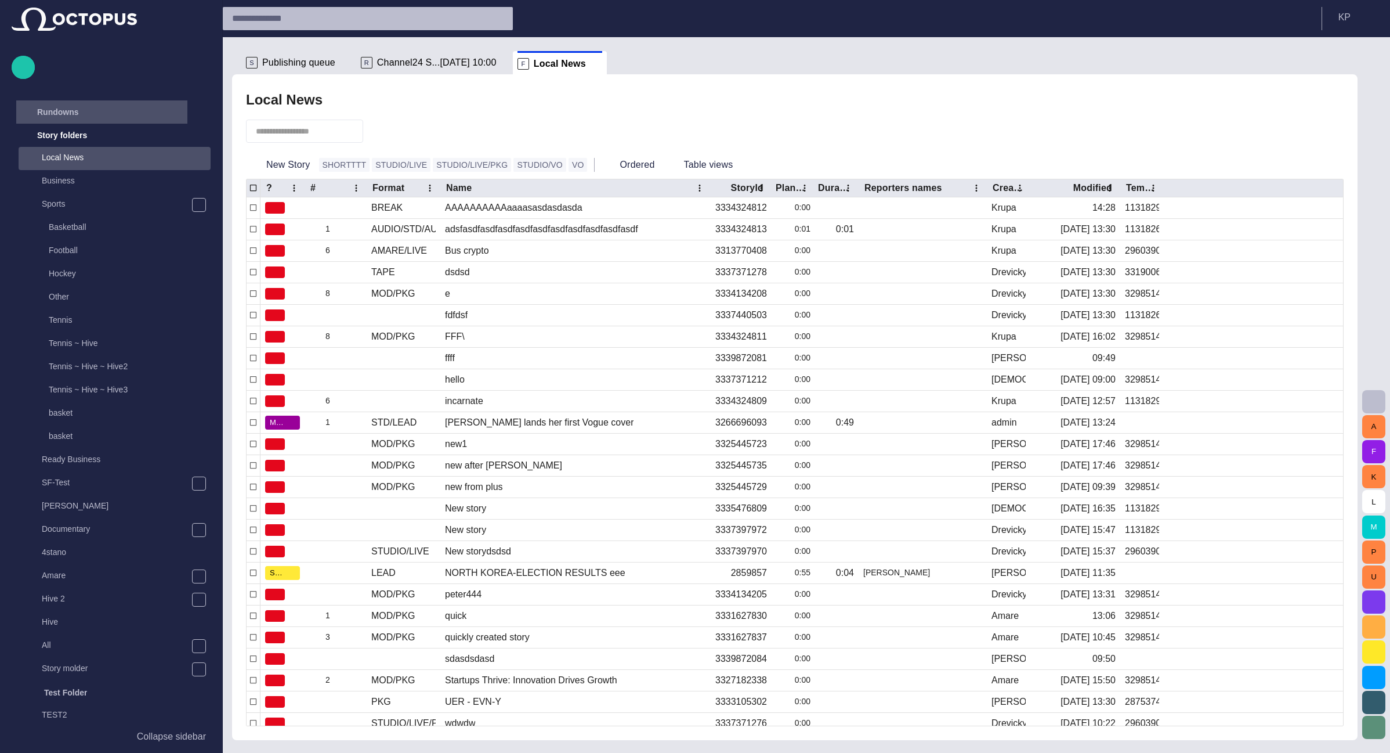
scroll to position [23, 0]
click at [98, 157] on p "Business" at bounding box center [126, 157] width 169 height 12
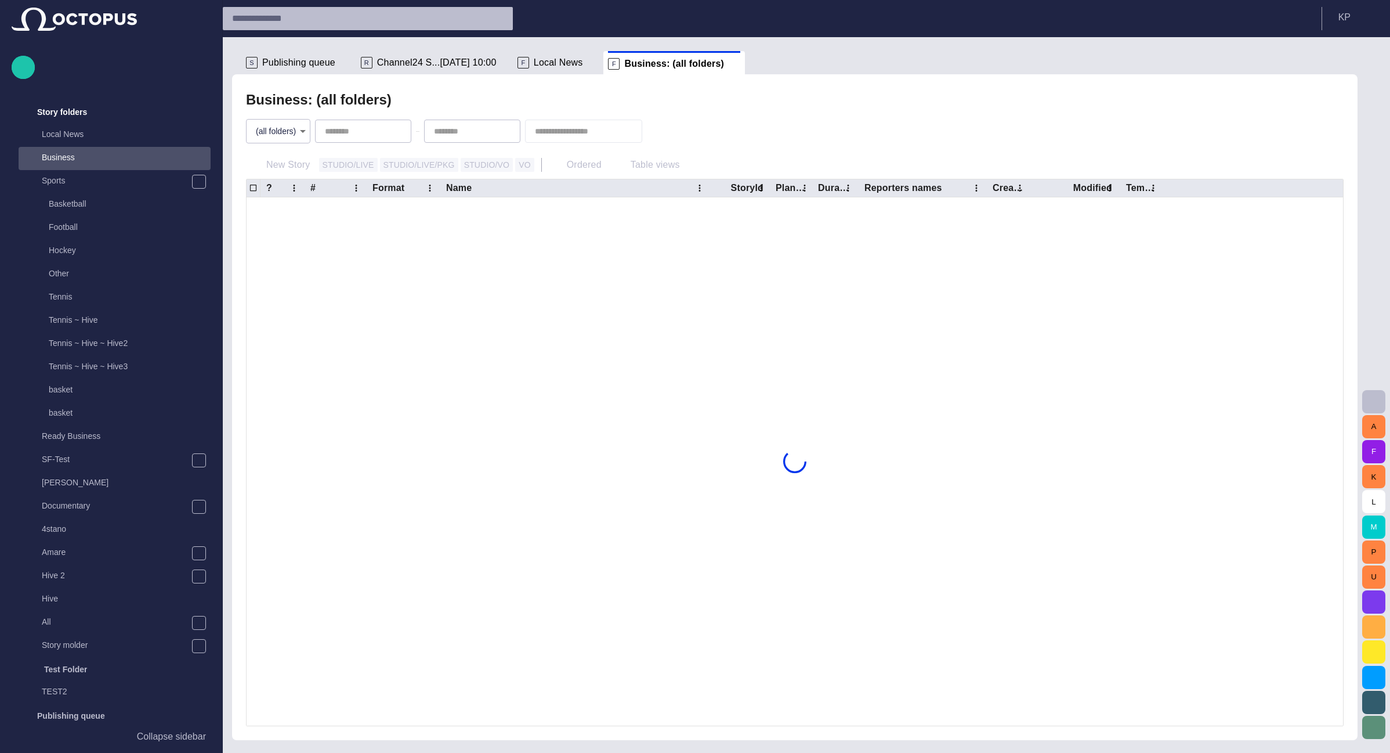
scroll to position [70, 0]
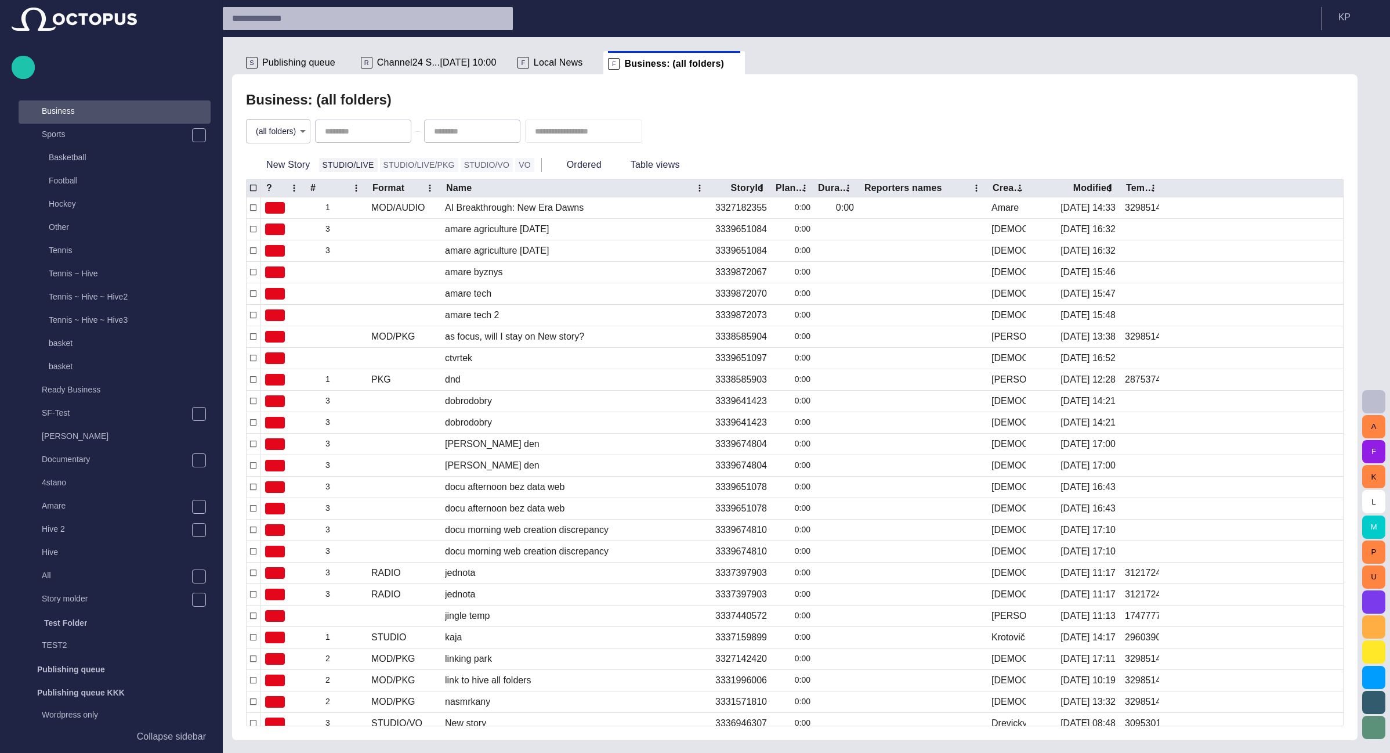
click at [344, 166] on button "STUDIO/LIVE" at bounding box center [348, 165] width 59 height 14
click at [327, 161] on button "STUDIO/LIVE" at bounding box center [348, 165] width 59 height 14
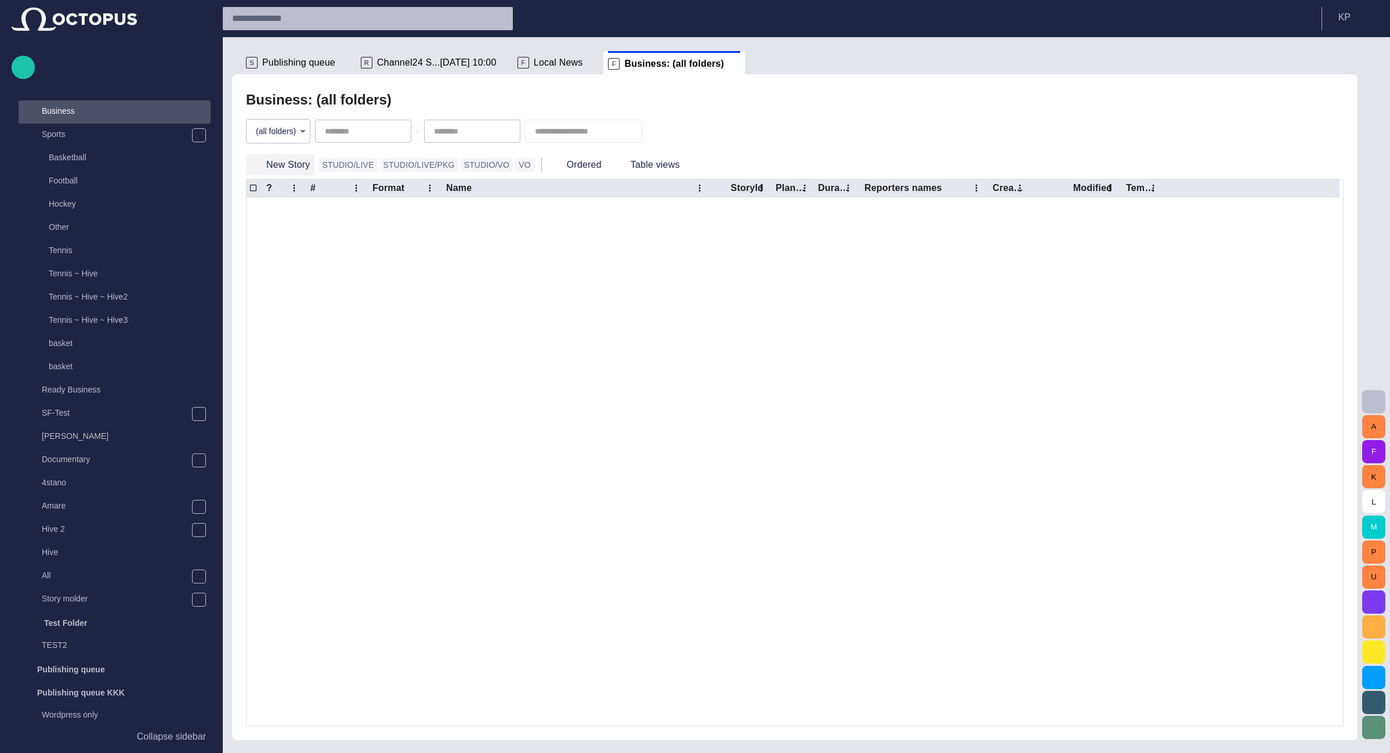
scroll to position [1487, 0]
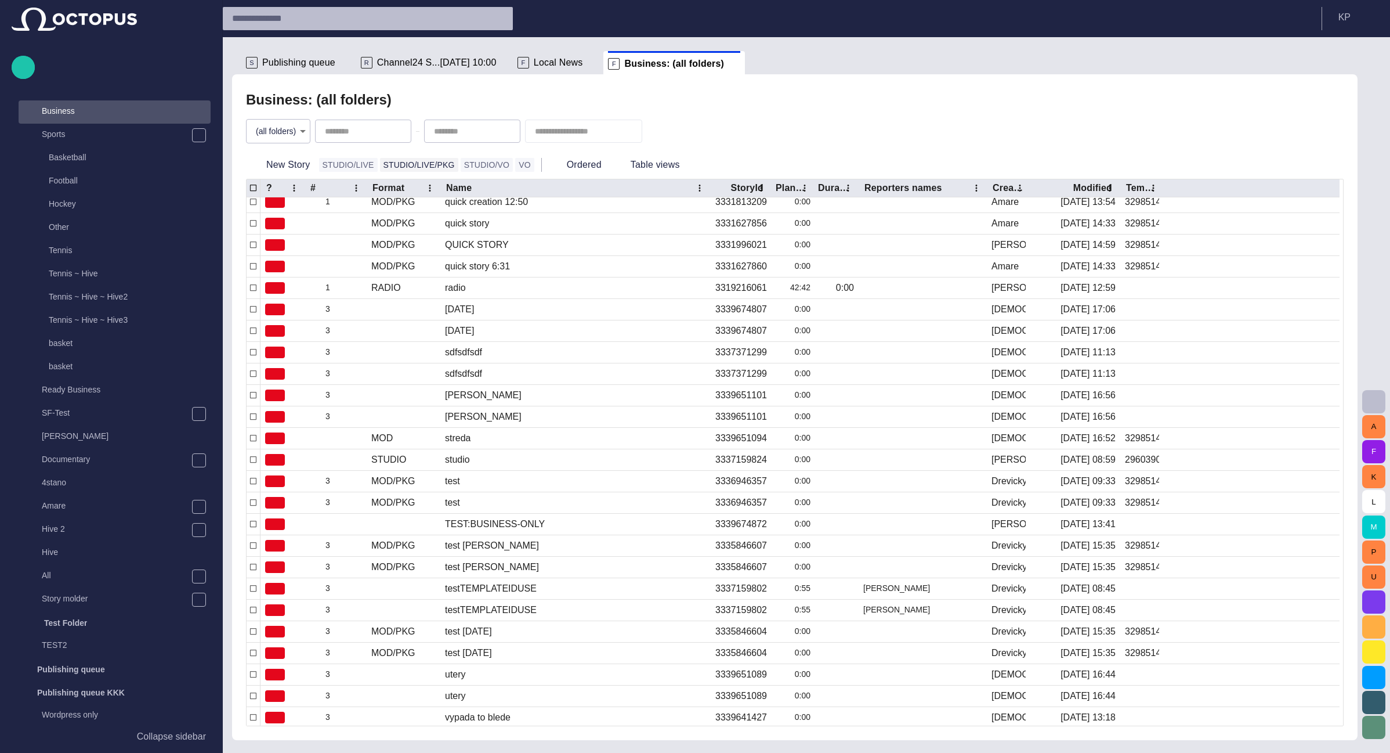
click at [397, 162] on button "STUDIO/LIVE/PKG" at bounding box center [419, 165] width 78 height 14
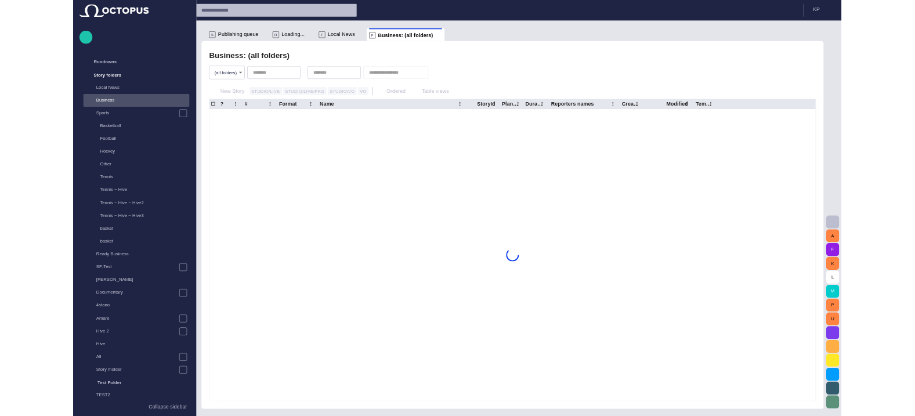
scroll to position [23, 0]
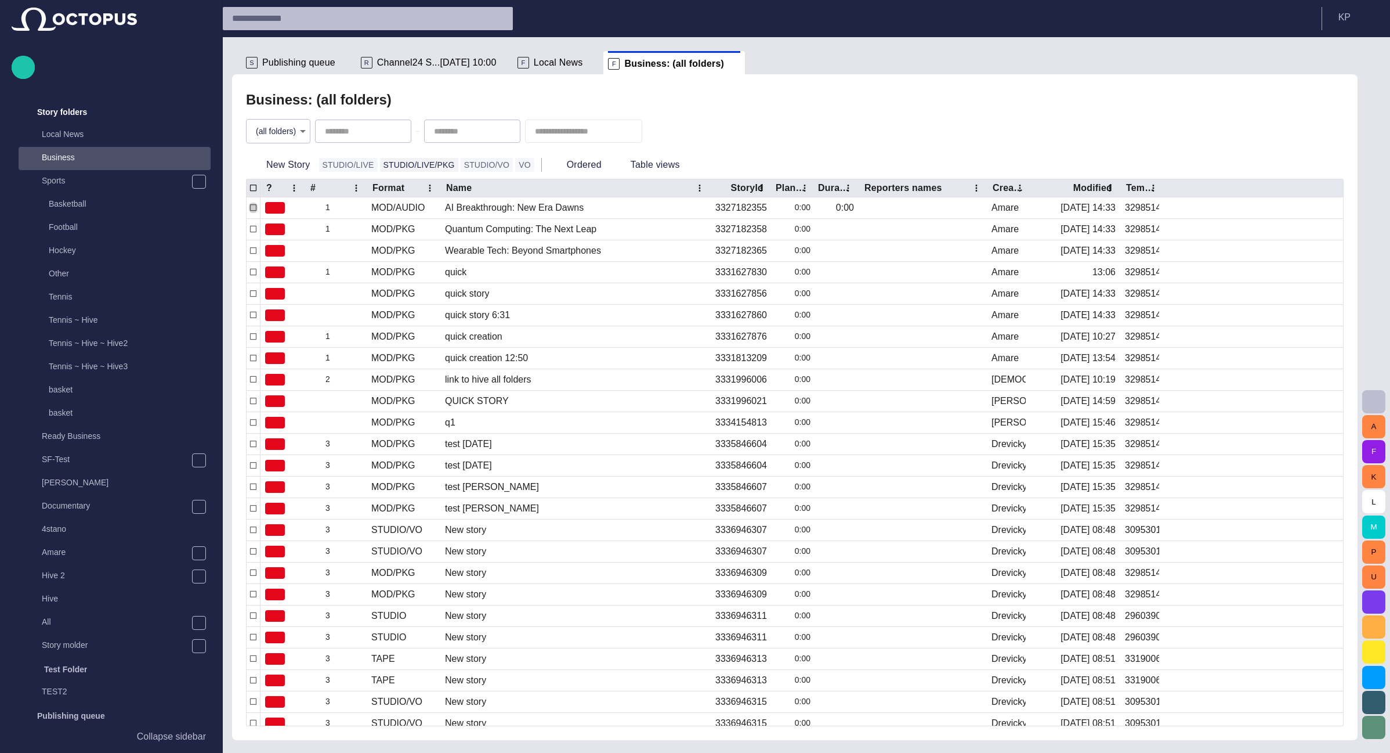
click at [399, 167] on button "STUDIO/LIVE/PKG" at bounding box center [419, 165] width 78 height 14
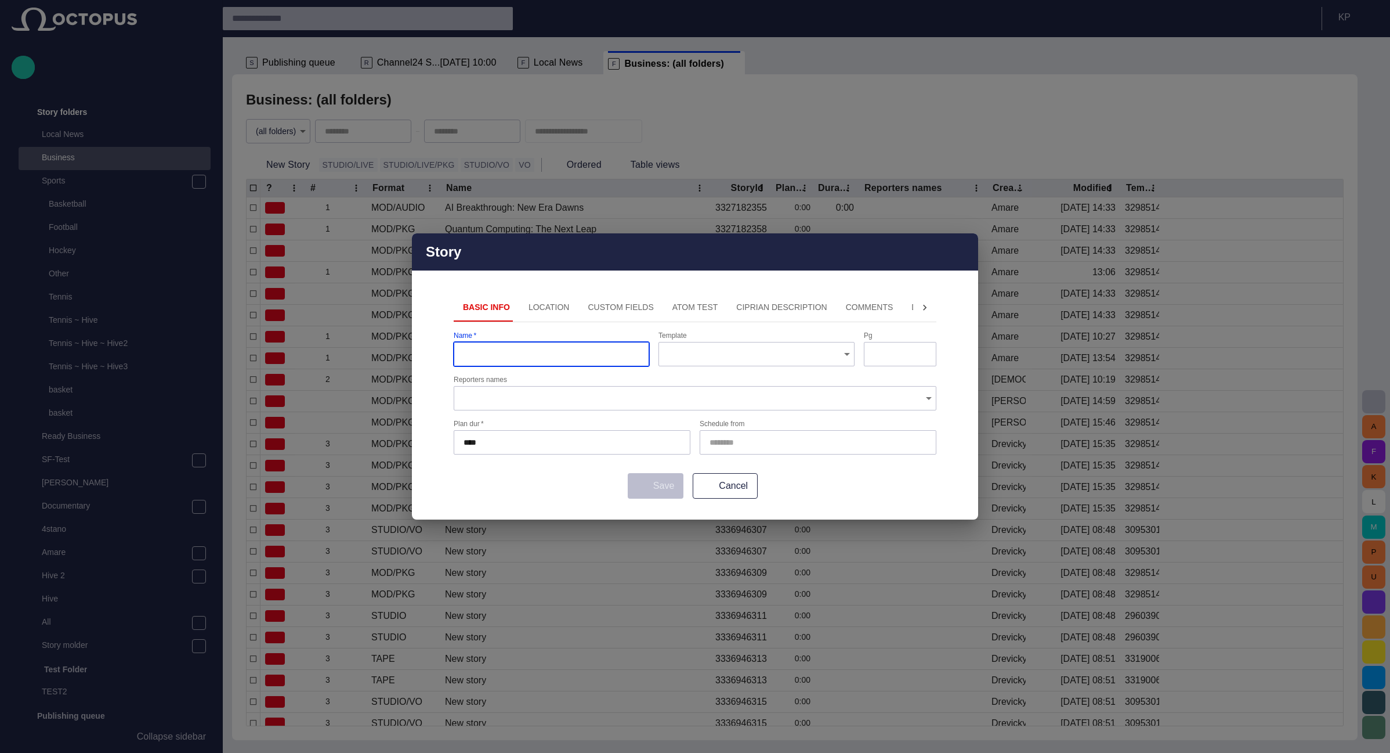
click at [965, 252] on span "button" at bounding box center [962, 252] width 14 height 14
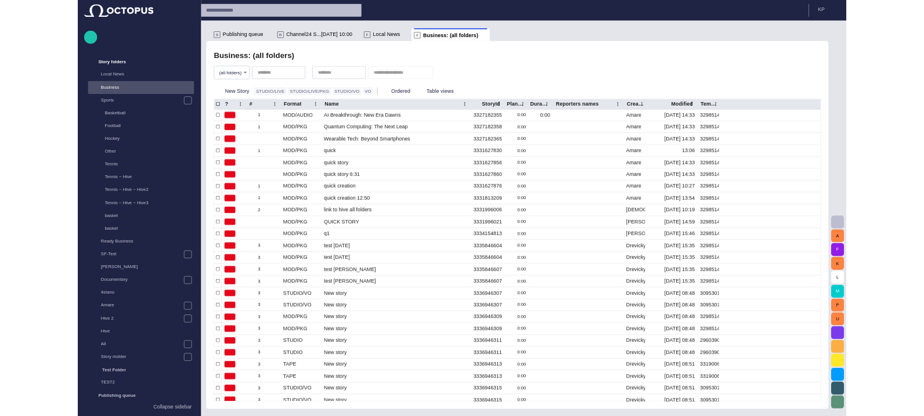
scroll to position [0, 0]
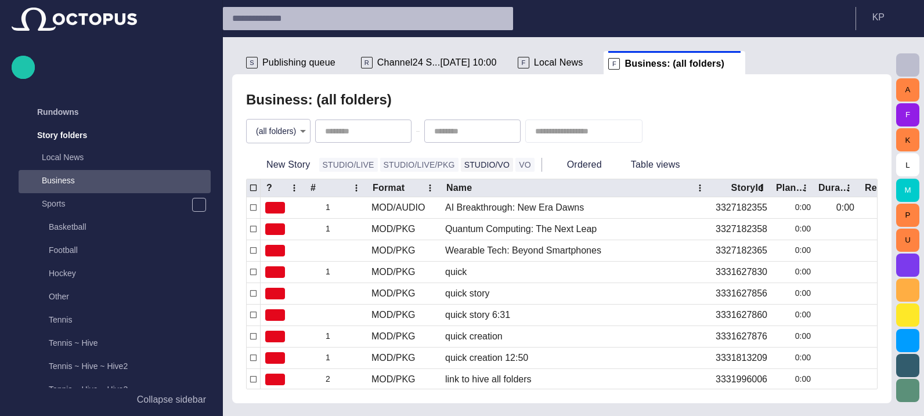
click at [461, 168] on button "STUDIO/VO" at bounding box center [487, 165] width 53 height 14
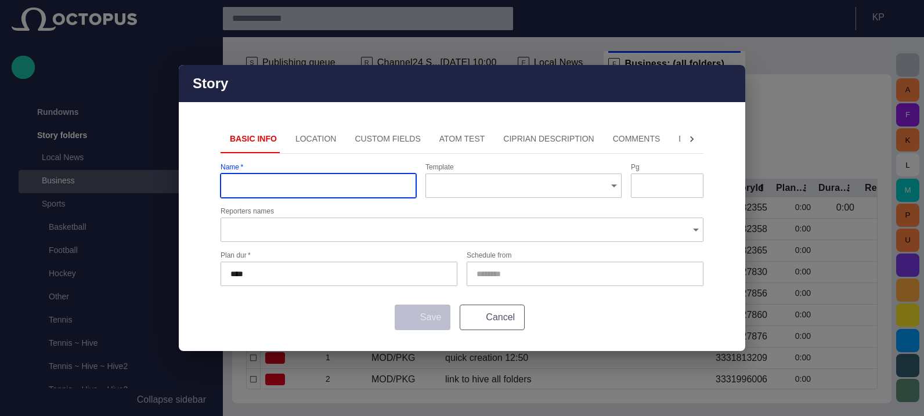
click at [501, 317] on button "Cancel" at bounding box center [492, 318] width 65 height 26
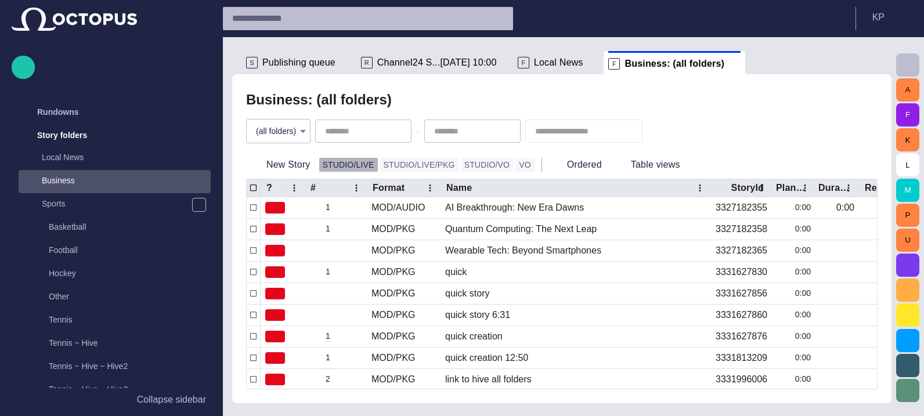
click at [348, 166] on button "STUDIO/LIVE" at bounding box center [348, 165] width 59 height 14
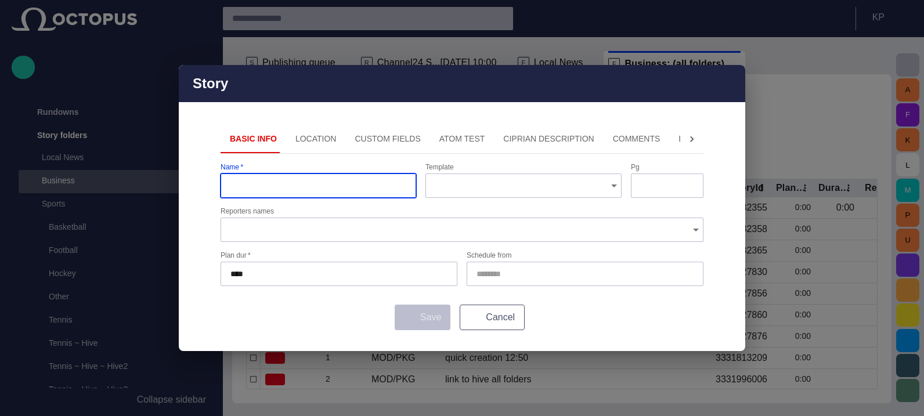
click at [503, 308] on button "Cancel" at bounding box center [492, 318] width 65 height 26
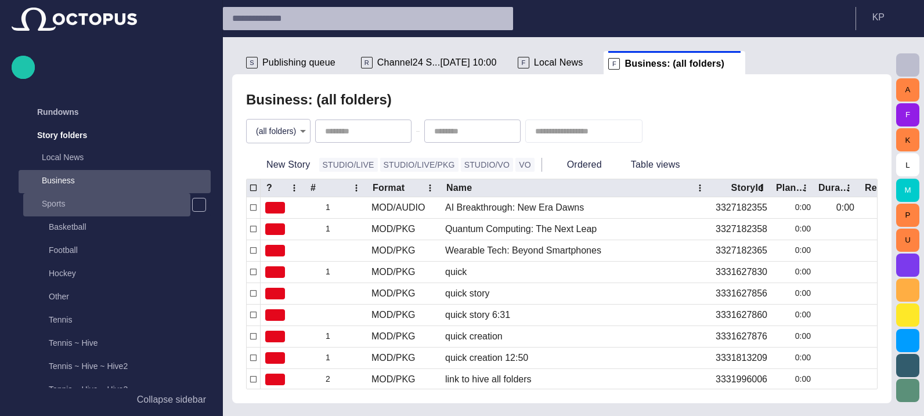
click at [115, 212] on div "Sports" at bounding box center [106, 204] width 167 height 23
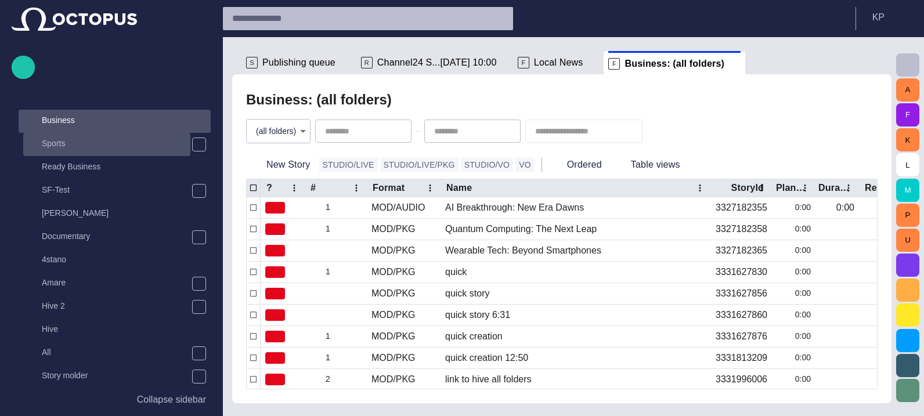
click at [46, 144] on p "Sports" at bounding box center [116, 144] width 149 height 12
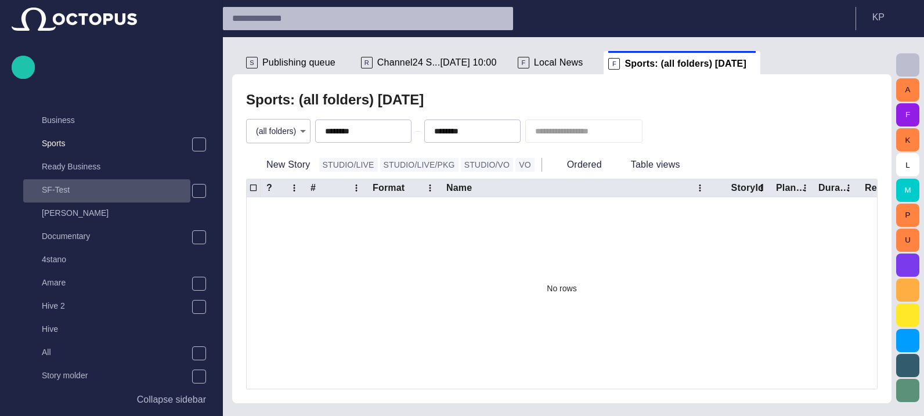
scroll to position [93, 0]
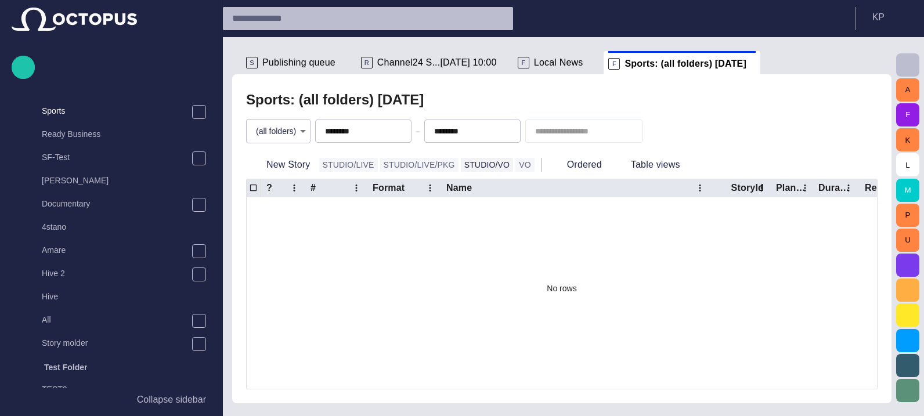
click at [465, 168] on button "STUDIO/VO" at bounding box center [487, 165] width 53 height 14
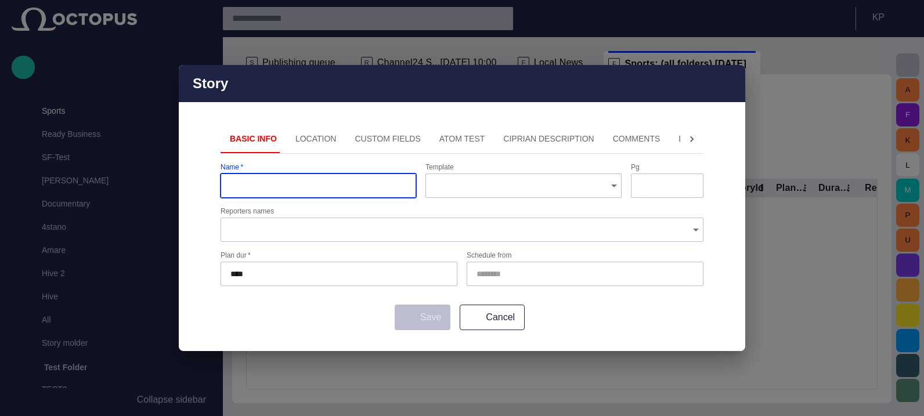
click at [729, 85] on span "button" at bounding box center [729, 84] width 14 height 14
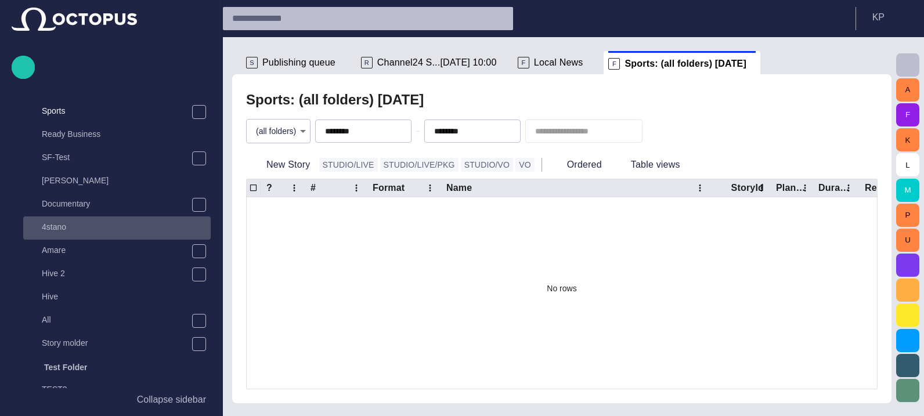
click at [67, 224] on p "4stano" at bounding box center [126, 227] width 169 height 12
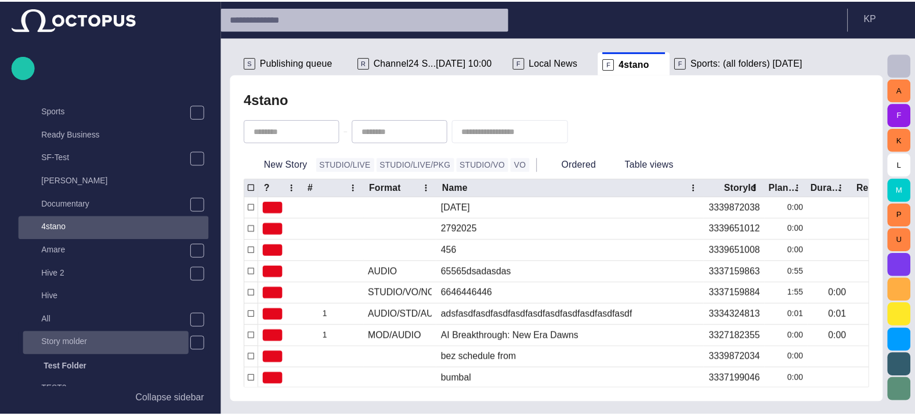
scroll to position [209, 0]
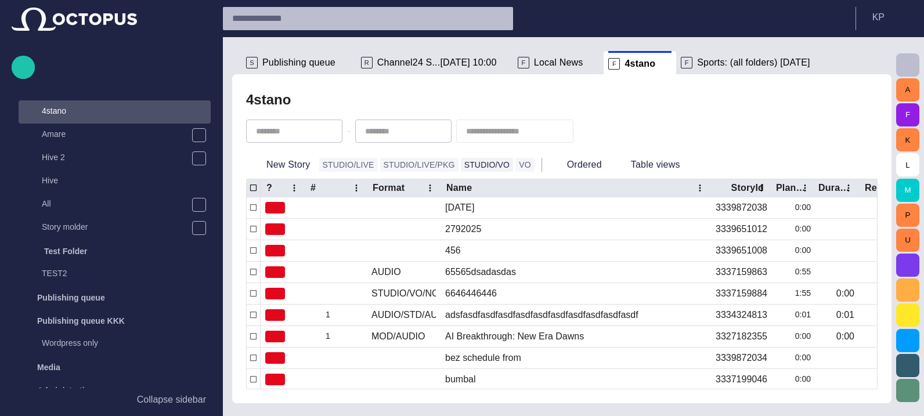
click at [461, 162] on button "STUDIO/VO" at bounding box center [487, 165] width 53 height 14
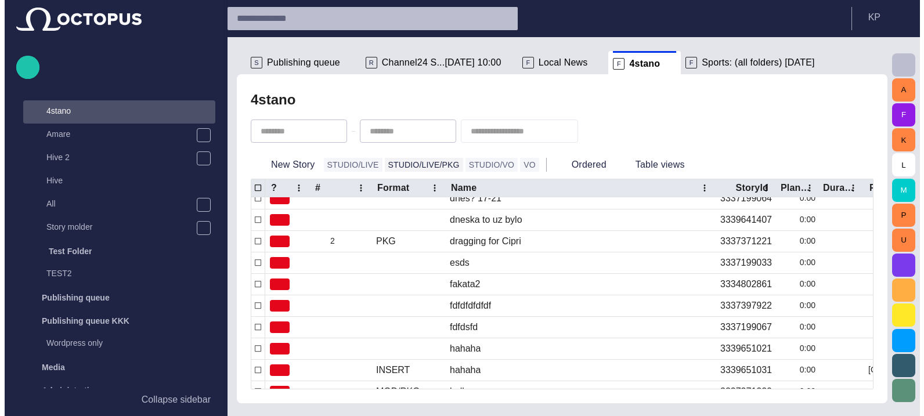
scroll to position [196, 0]
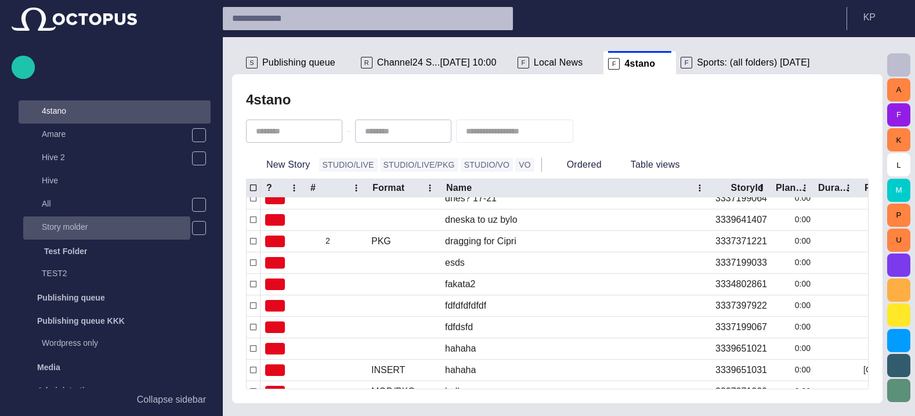
click at [84, 226] on p "Story molder" at bounding box center [116, 227] width 149 height 12
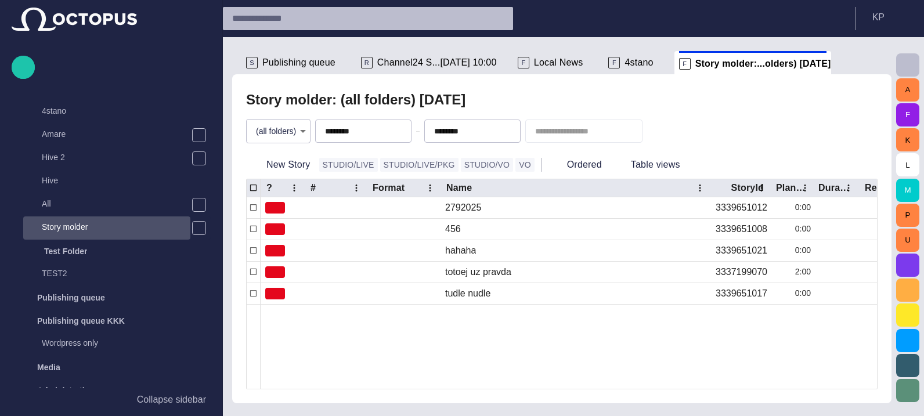
scroll to position [325, 0]
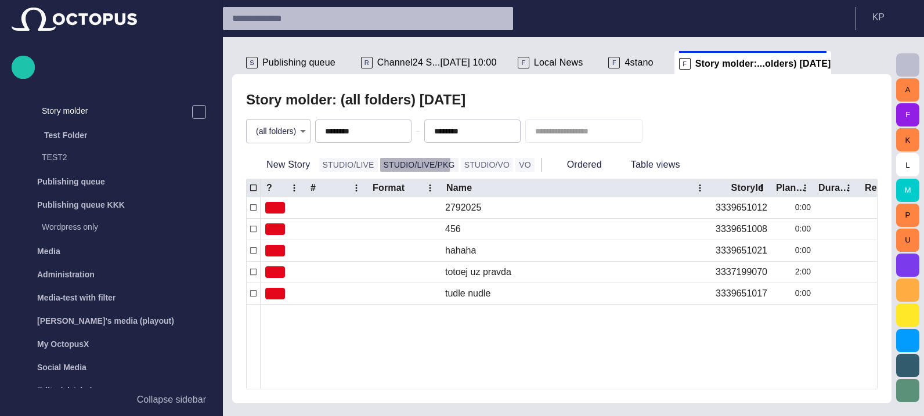
click at [388, 163] on button "STUDIO/LIVE/PKG" at bounding box center [419, 165] width 78 height 14
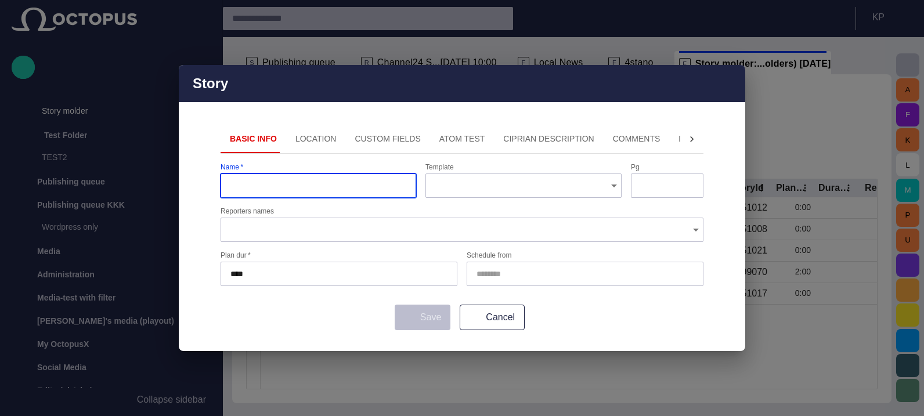
click at [731, 82] on span "button" at bounding box center [729, 84] width 14 height 14
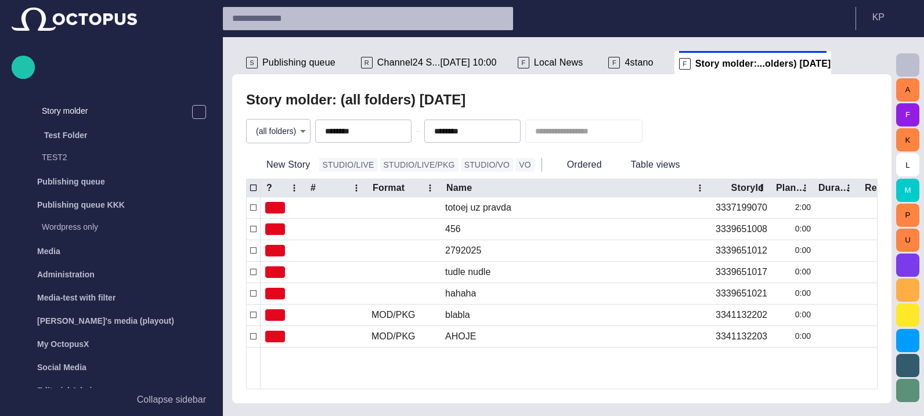
click at [332, 158] on div "STUDIO/LIVE" at bounding box center [349, 165] width 61 height 15
click at [342, 166] on button "STUDIO/LIVE" at bounding box center [348, 165] width 59 height 14
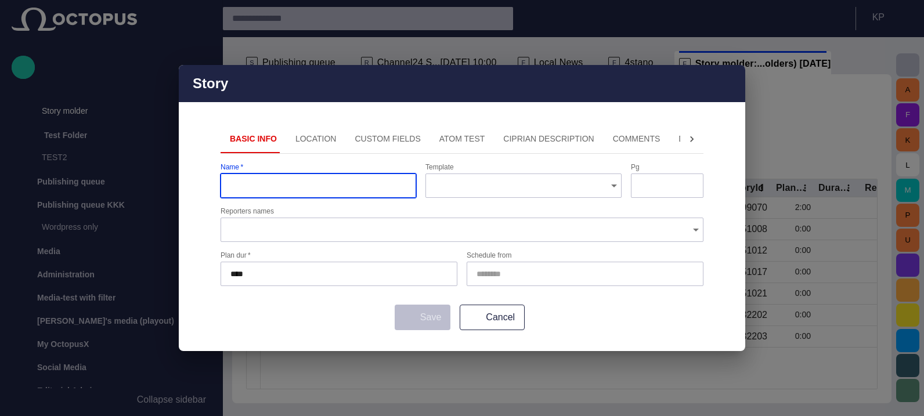
click at [740, 79] on div "Story" at bounding box center [462, 83] width 566 height 37
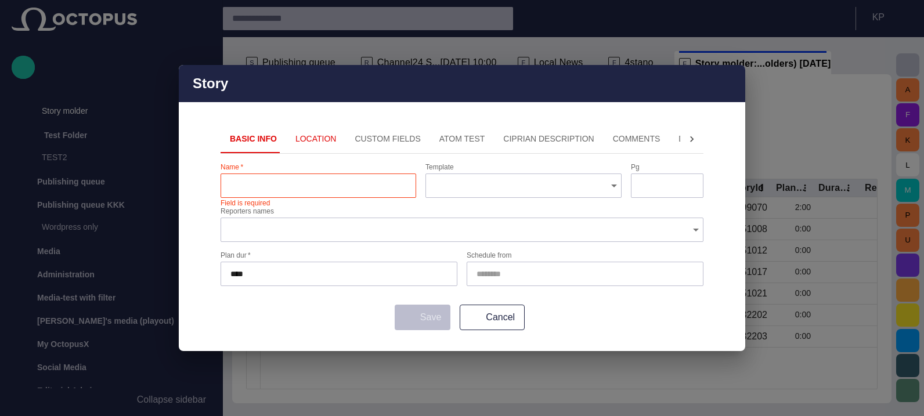
click at [727, 81] on span "button" at bounding box center [729, 84] width 14 height 14
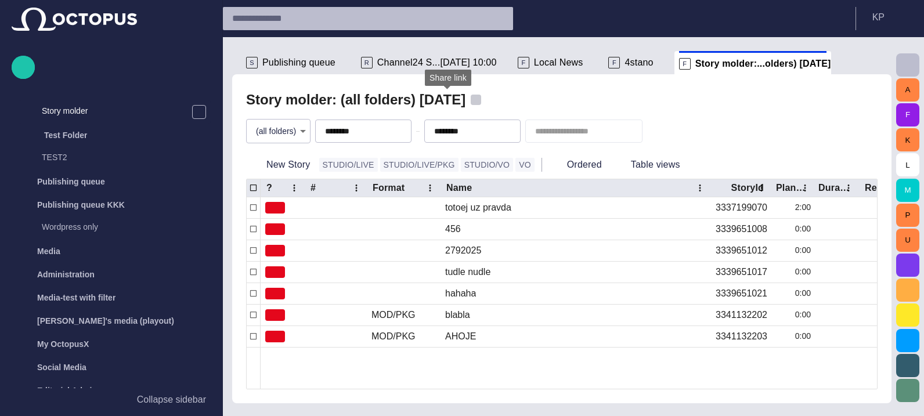
click at [470, 99] on span "button" at bounding box center [476, 100] width 12 height 12
